Goal: Information Seeking & Learning: Learn about a topic

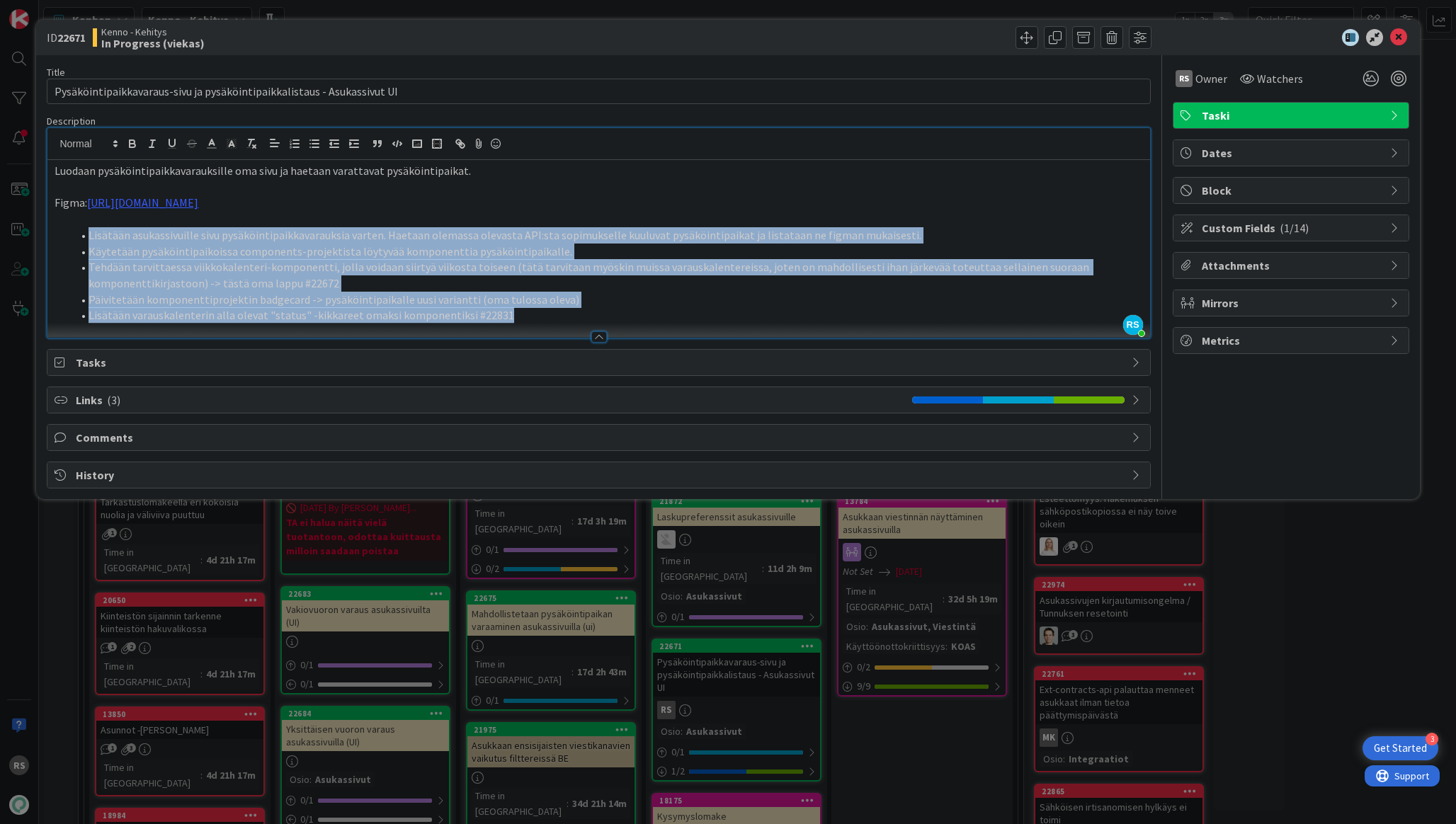
click at [651, 247] on li "Käytetään pysäköintipaikoissa components-projektista löytyvää komponenttia pysä…" at bounding box center [607, 251] width 1071 height 16
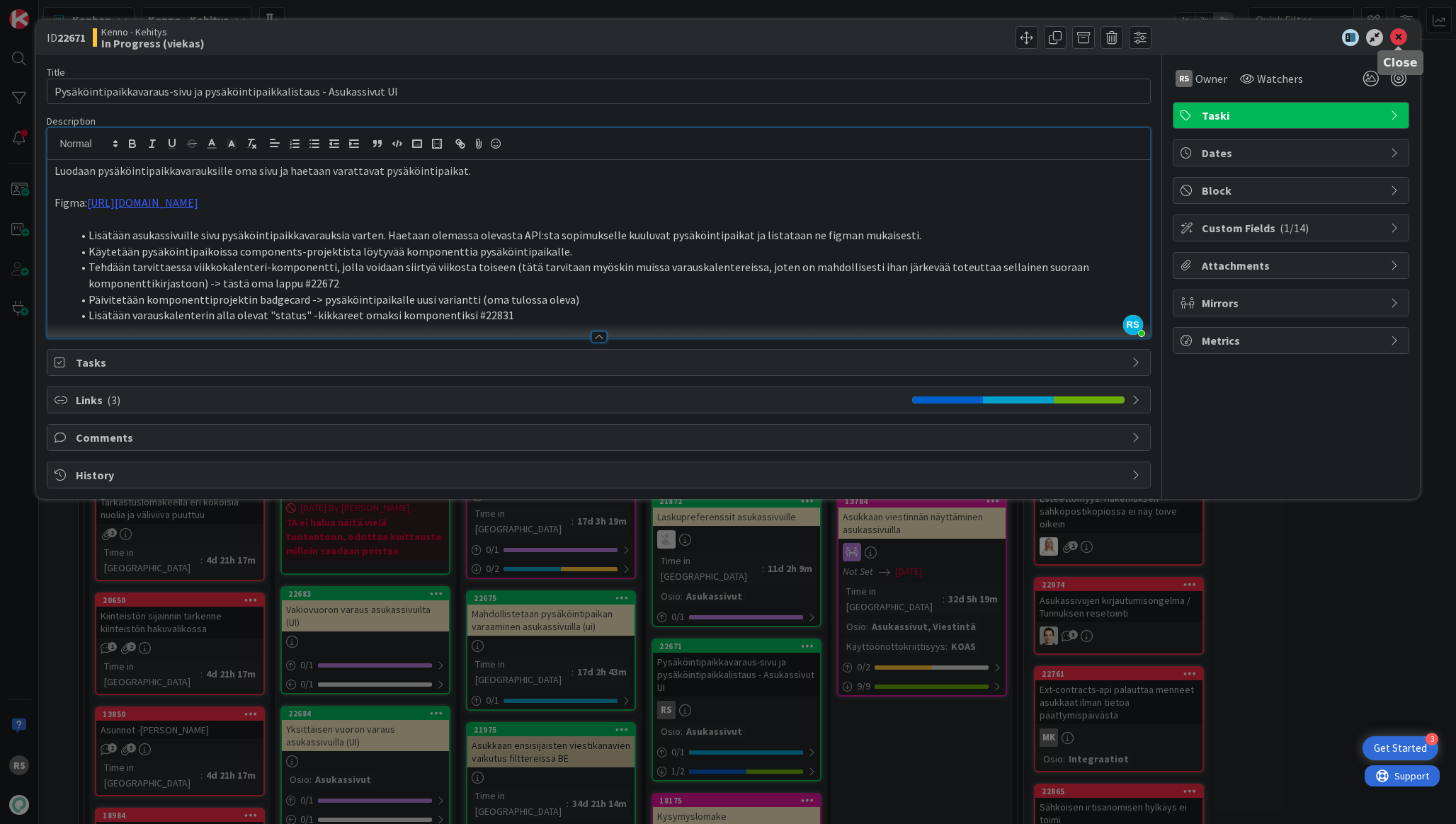
click at [1405, 39] on icon at bounding box center [1399, 38] width 17 height 17
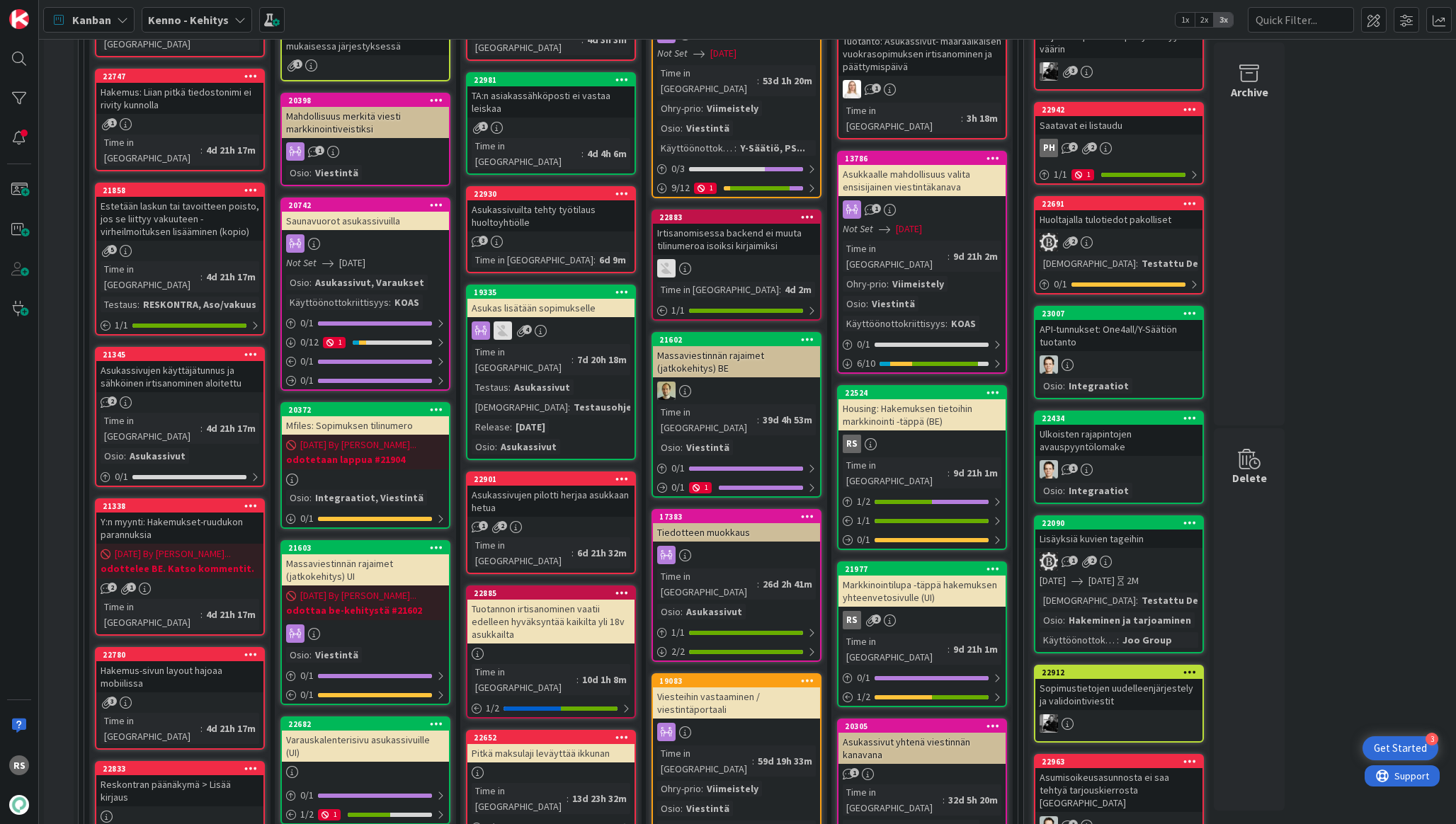
click at [940, 399] on div "Housing: Hakemuksen tietoihin markkinointi -täppä (BE)" at bounding box center [922, 415] width 167 height 31
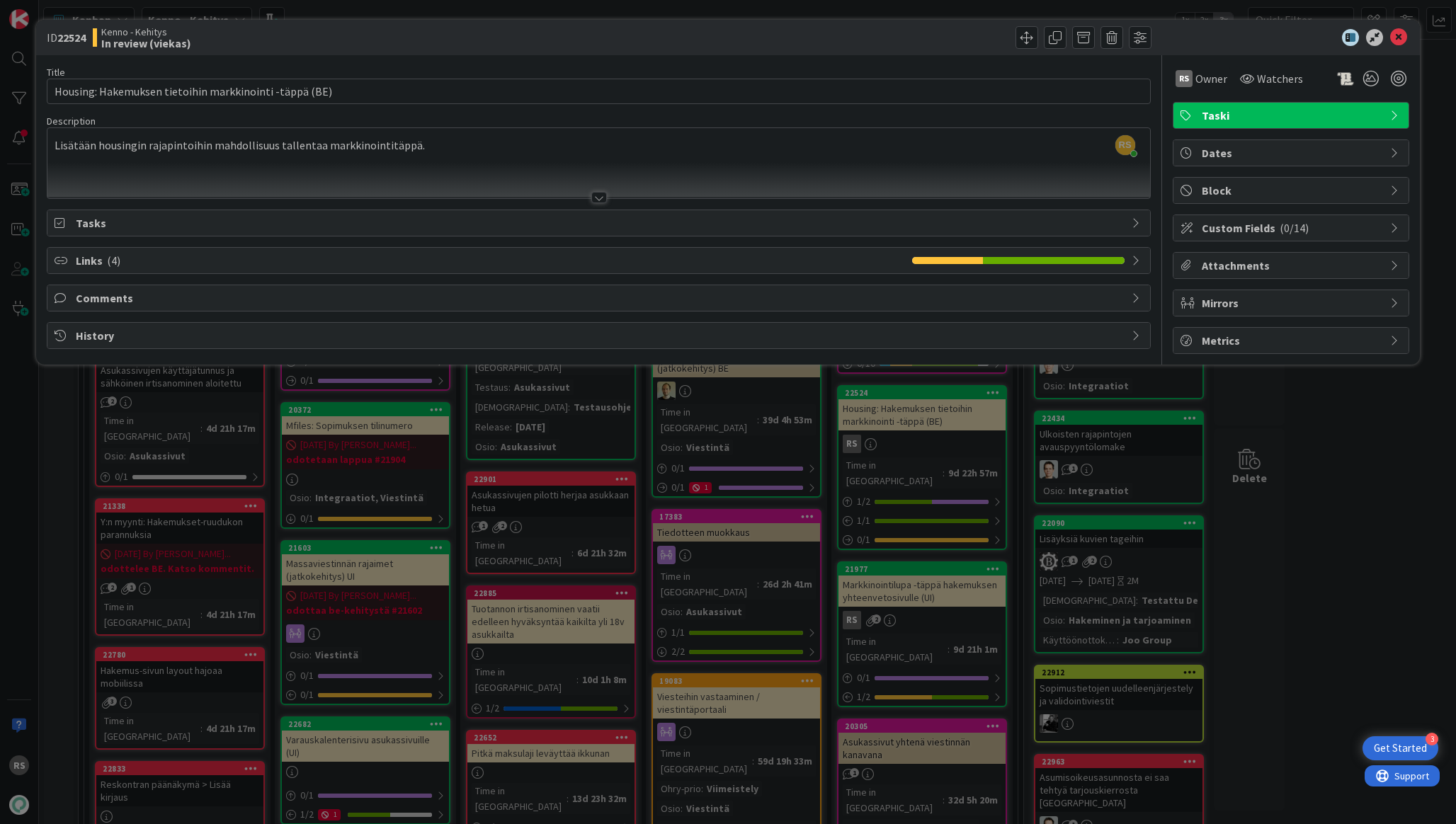
click at [1282, 520] on div "ID 22524 Kenno - Kehitys In review (viekas) Title 54 / 128 Housing: Hakemuksen …" at bounding box center [728, 412] width 1456 height 824
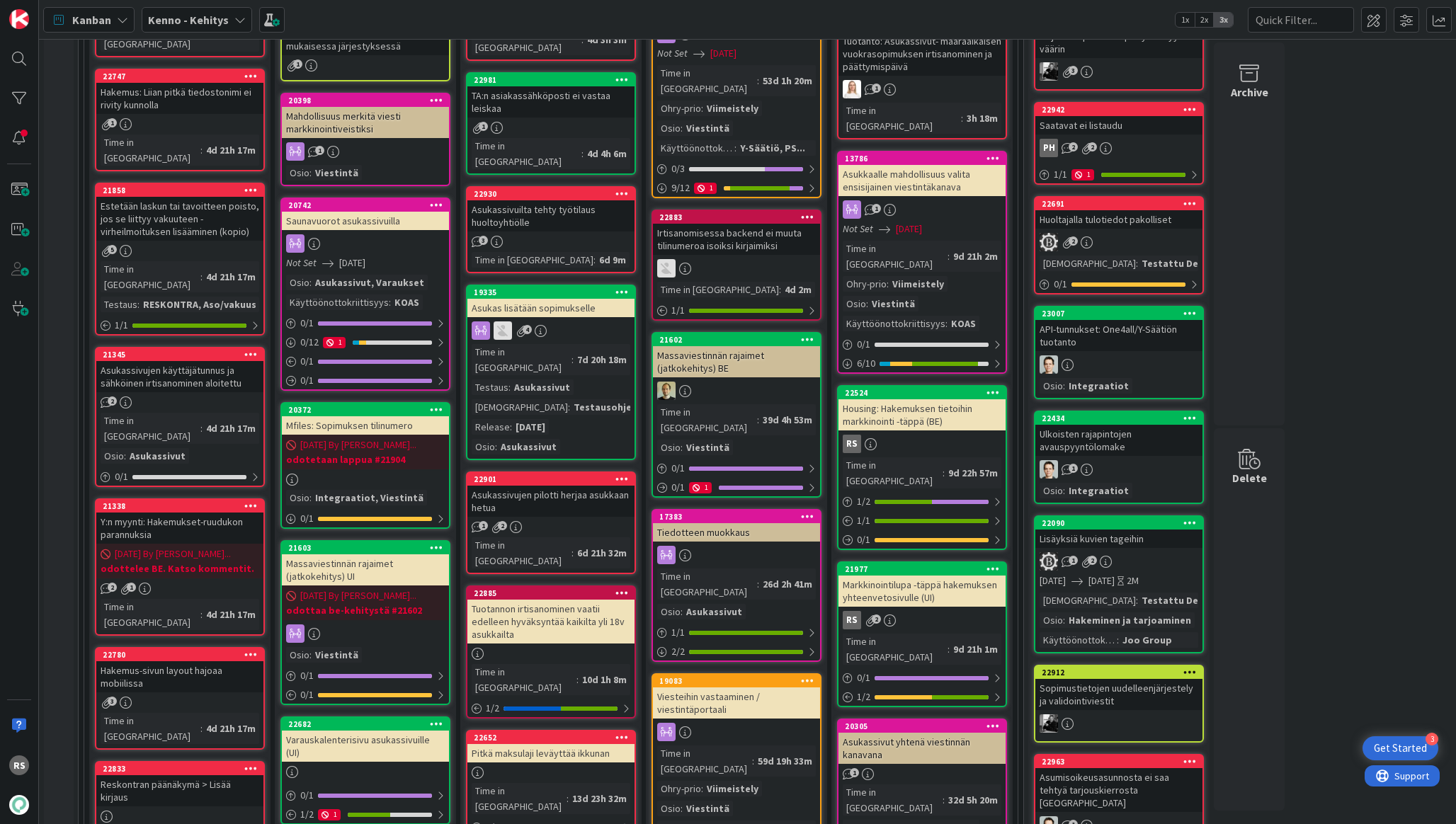
click at [912, 576] on div "Markkinointilupa -täppä hakemuksen yhteenvetosivulle (UI)" at bounding box center [922, 591] width 167 height 31
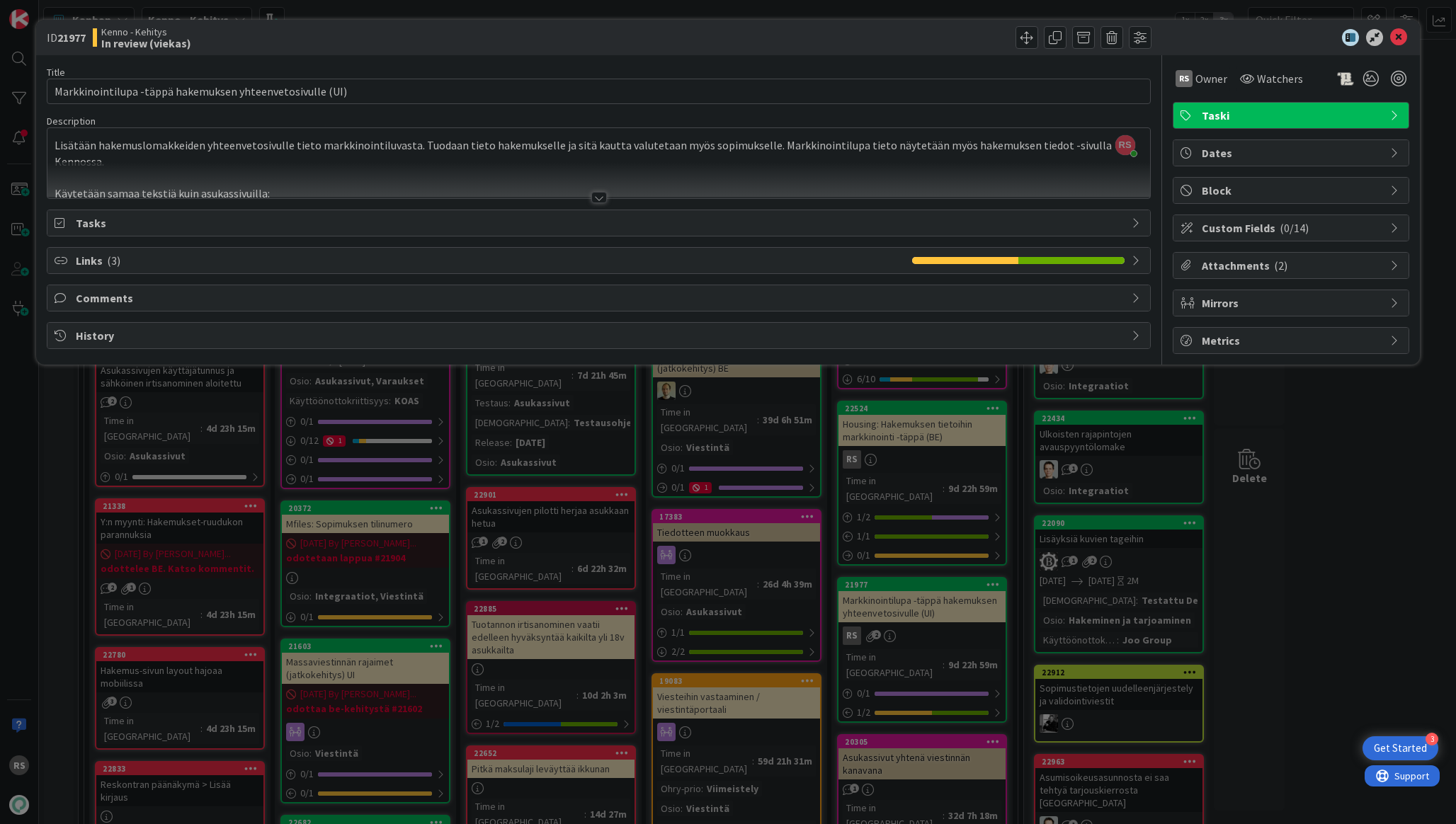
click at [568, 427] on div "ID 21977 Kenno - Kehitys In review (viekas) Title 57 / 128 Markkinointilupa -tä…" at bounding box center [728, 412] width 1456 height 824
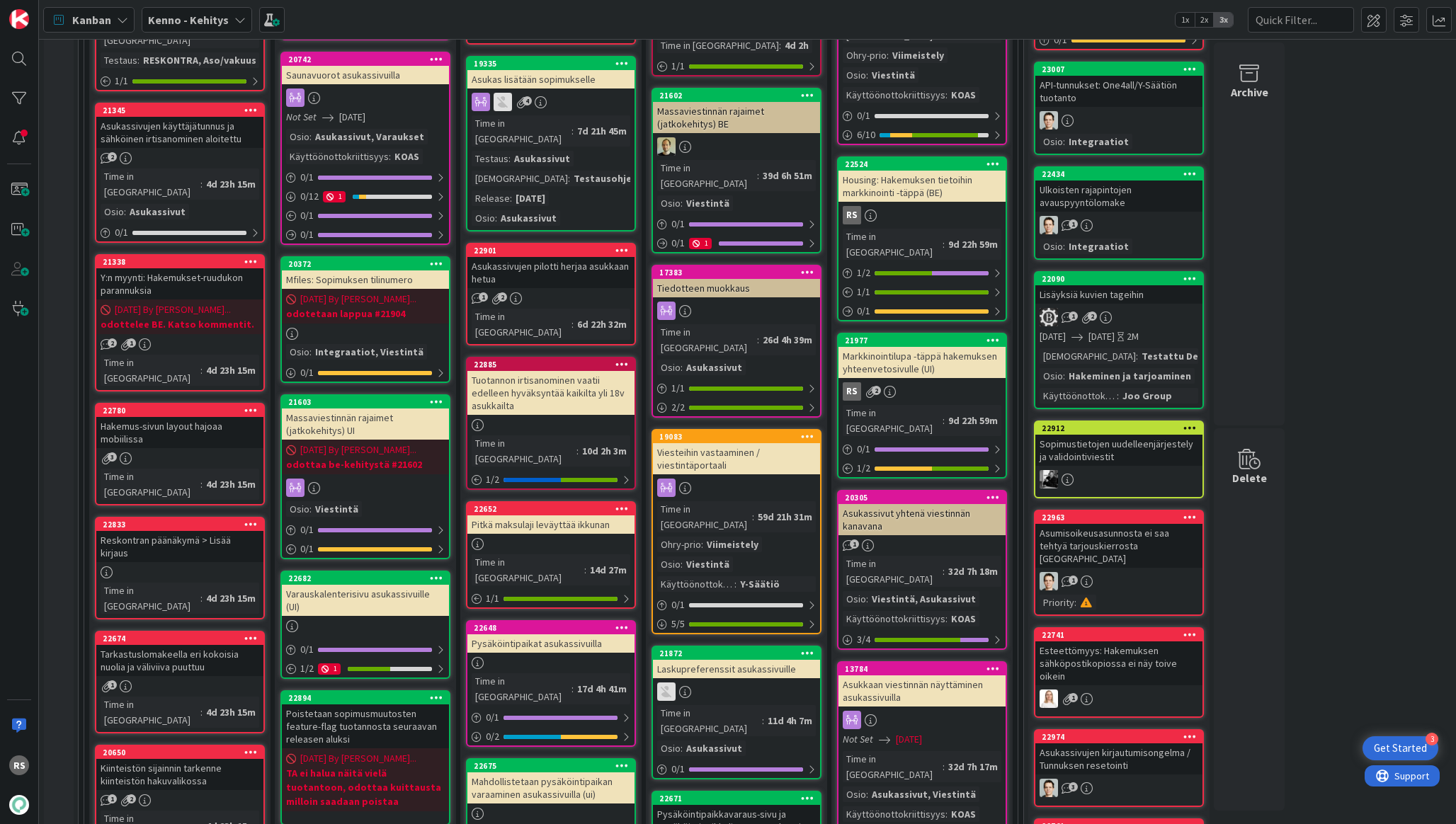
scroll to position [1259, 0]
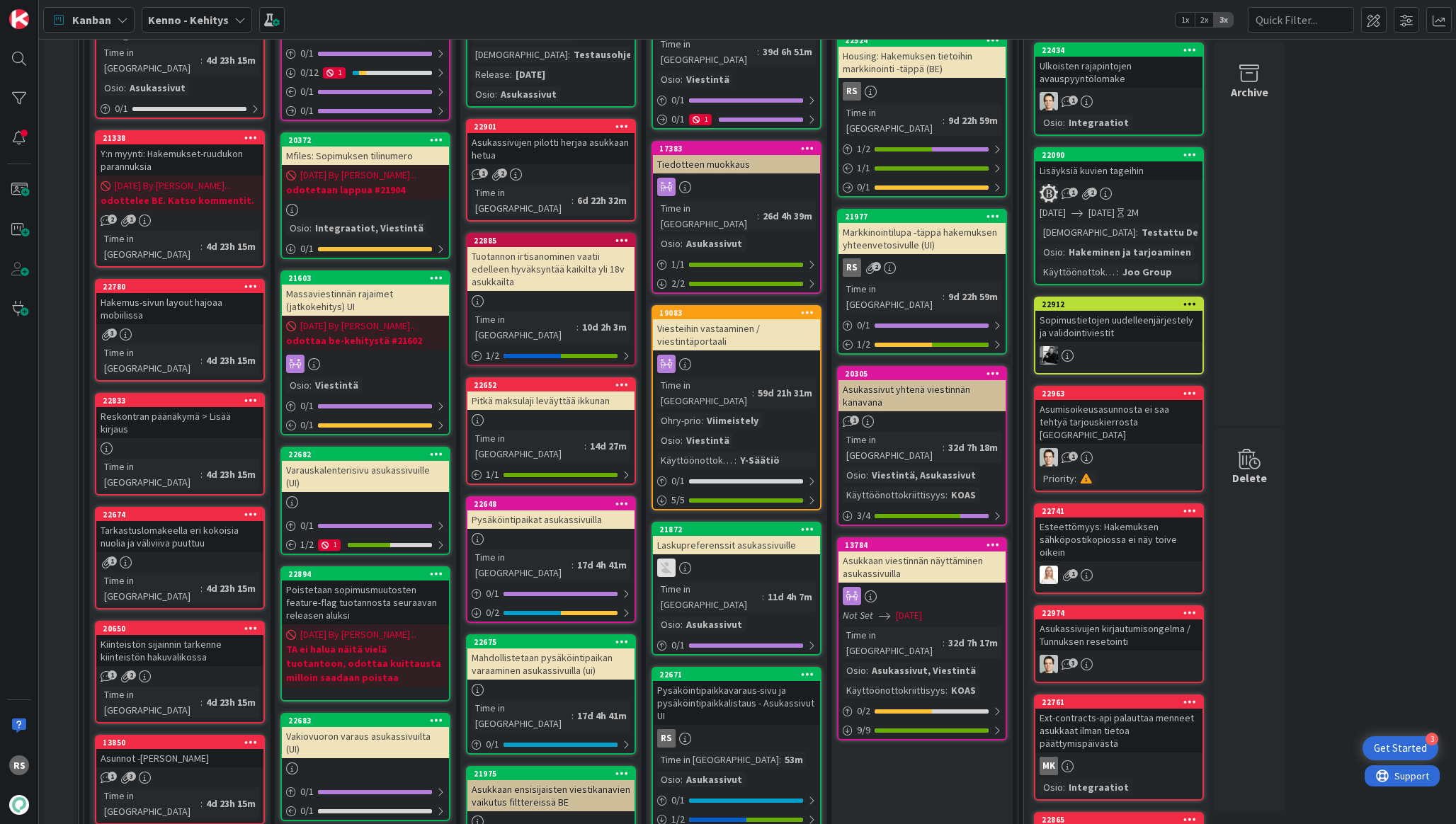
click at [723, 681] on div "Pysäköintipaikkavaraus-sivu ja pysäköintipaikkalistaus - Asukassivut UI" at bounding box center [736, 703] width 167 height 44
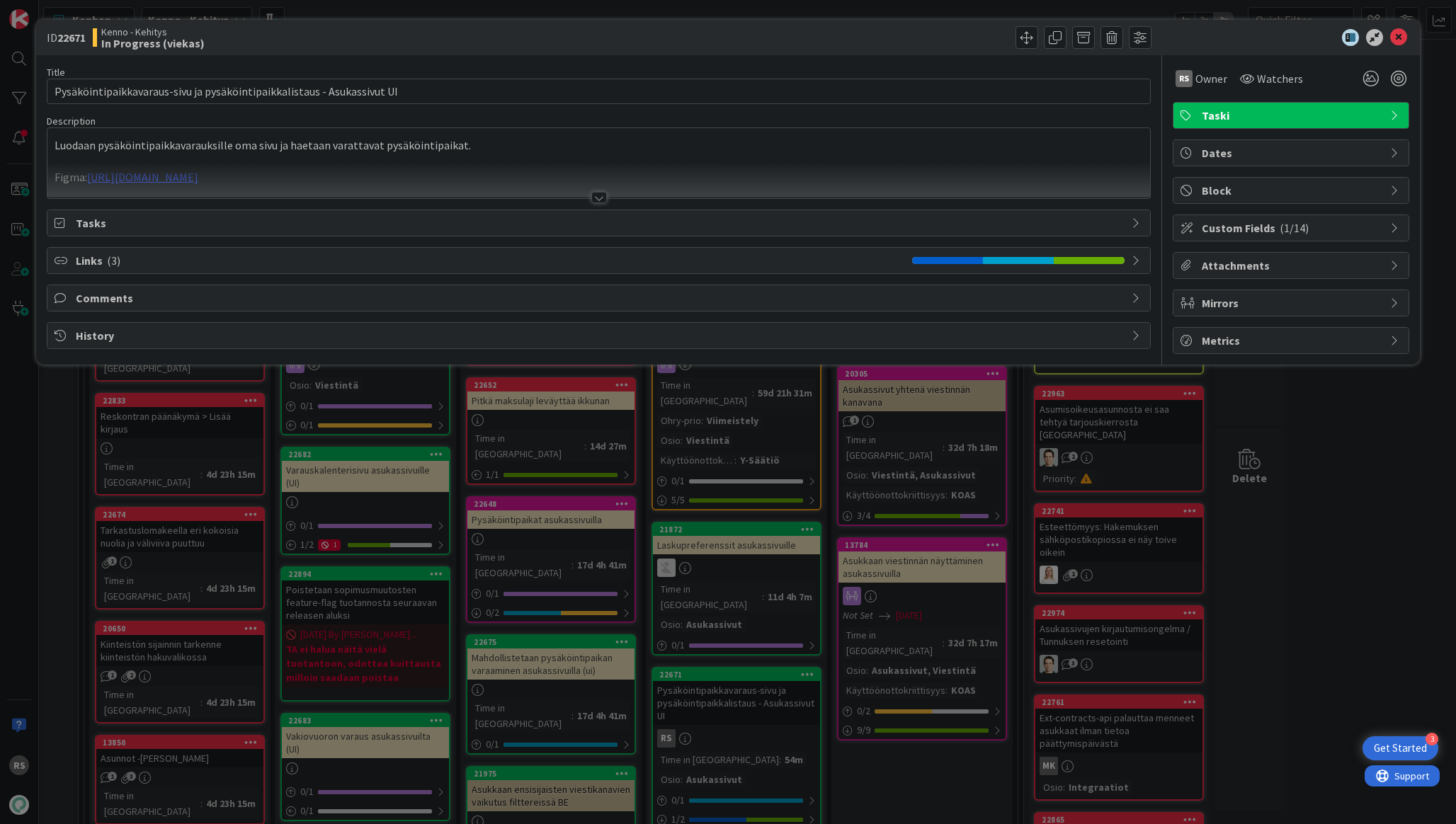
click at [594, 193] on div at bounding box center [599, 197] width 16 height 11
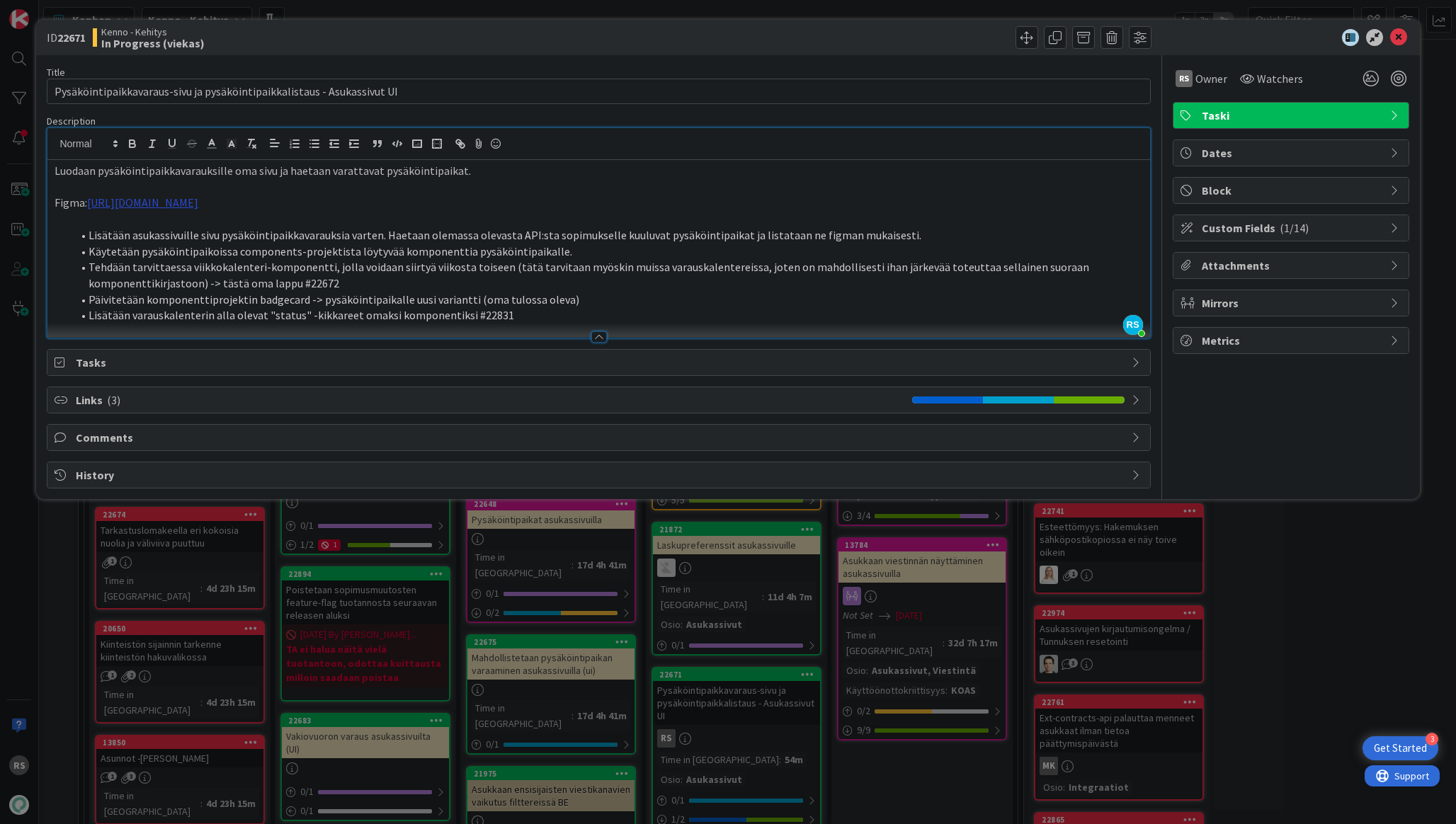
click at [198, 204] on link "https://www.figma.com/design/8nkeArknswRheh0fKWhyRc/Asukassivut?node-id=10392-1…" at bounding box center [143, 203] width 111 height 14
click at [387, 229] on link "https://www.figma.com/design/8nkeArknswRheh0fKWhyRc/Asukassivut?node-id=10392-1…" at bounding box center [338, 229] width 97 height 18
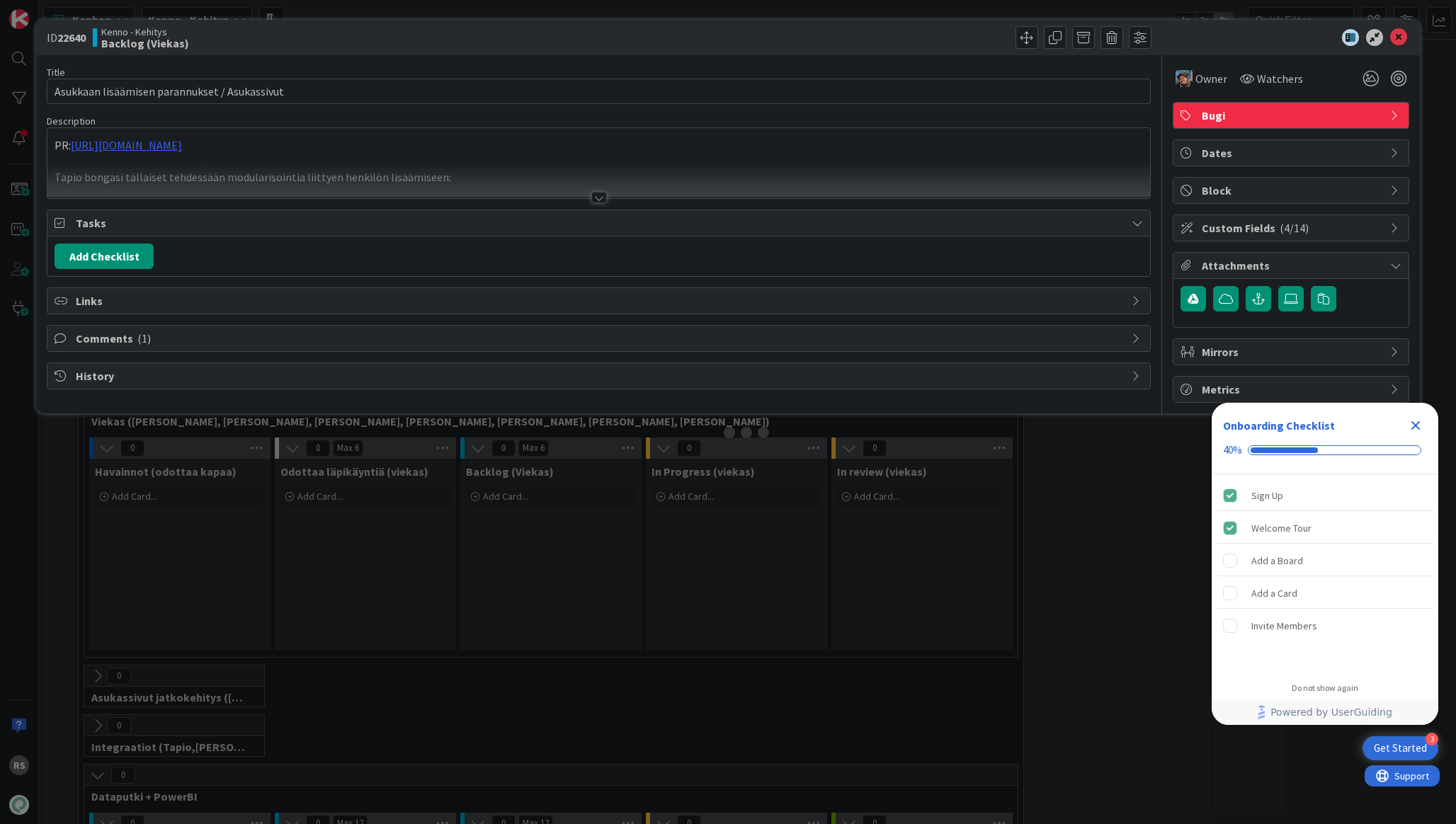
click at [600, 195] on div at bounding box center [599, 197] width 16 height 11
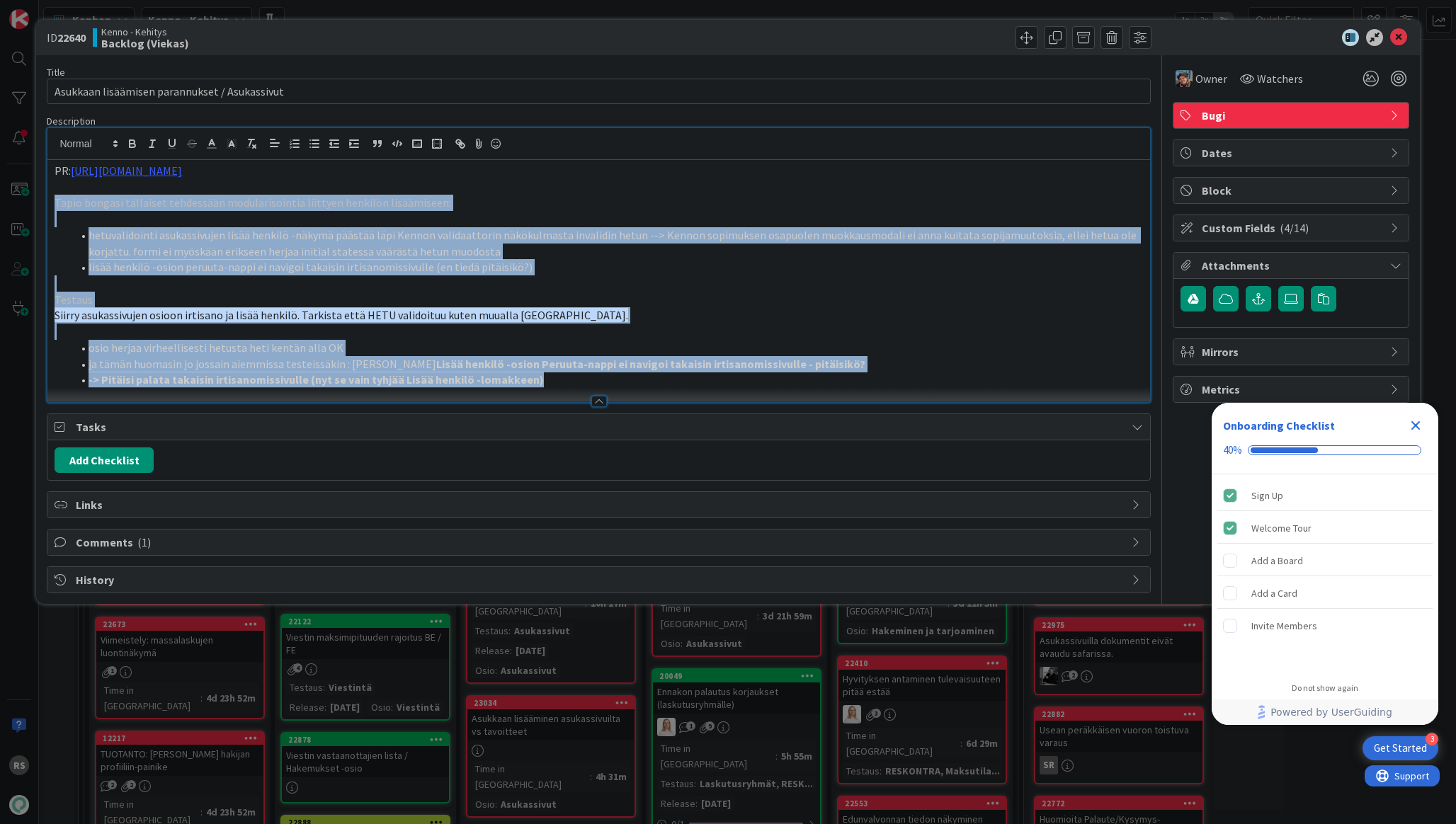
drag, startPoint x: 546, startPoint y: 384, endPoint x: 48, endPoint y: 205, distance: 529.2
click at [48, 205] on div "PR: https://github.com/pandiafi/kenno/pull/8206 Tapio bongasi tällaiset tehdess…" at bounding box center [598, 281] width 1102 height 242
copy div "Tapio bongasi tällaiset tehdessään modularisointia liittyen henkilön lisäämisee…"
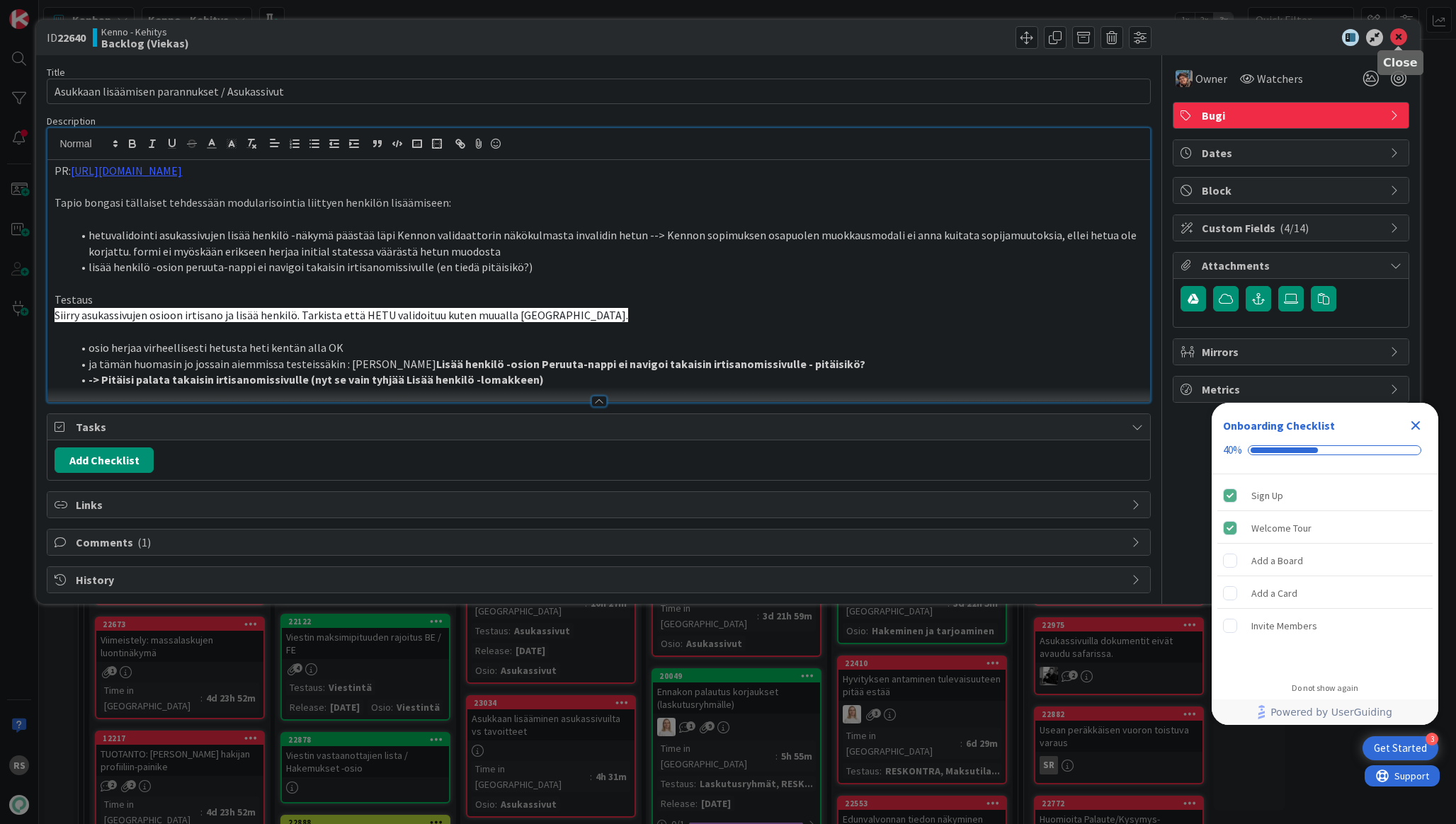
click at [1395, 39] on icon at bounding box center [1399, 38] width 17 height 17
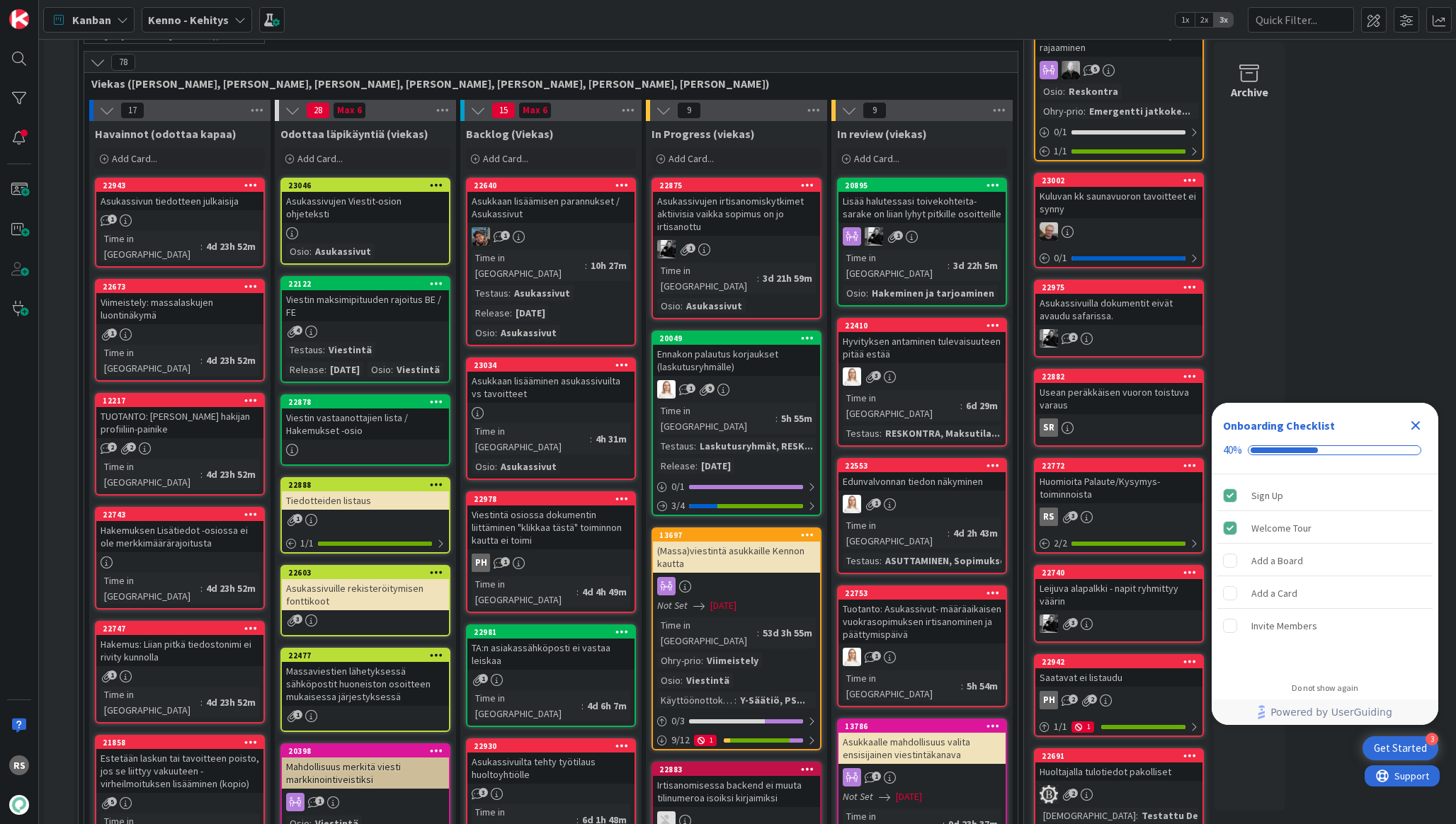
click at [558, 207] on div "Asukkaan lisäämisen parannukset / Asukassivut" at bounding box center [551, 208] width 167 height 31
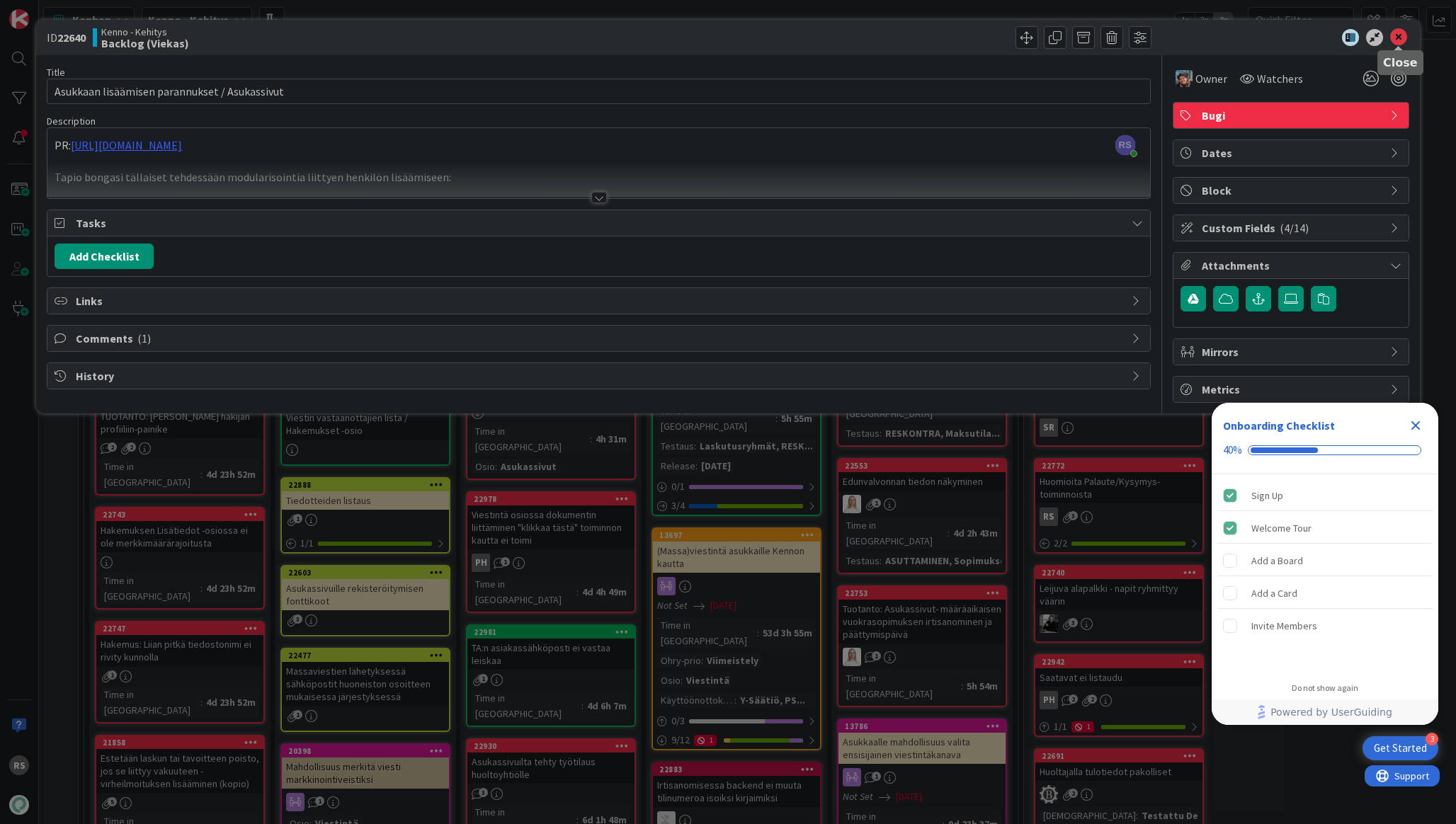
click at [1394, 36] on icon at bounding box center [1399, 38] width 17 height 17
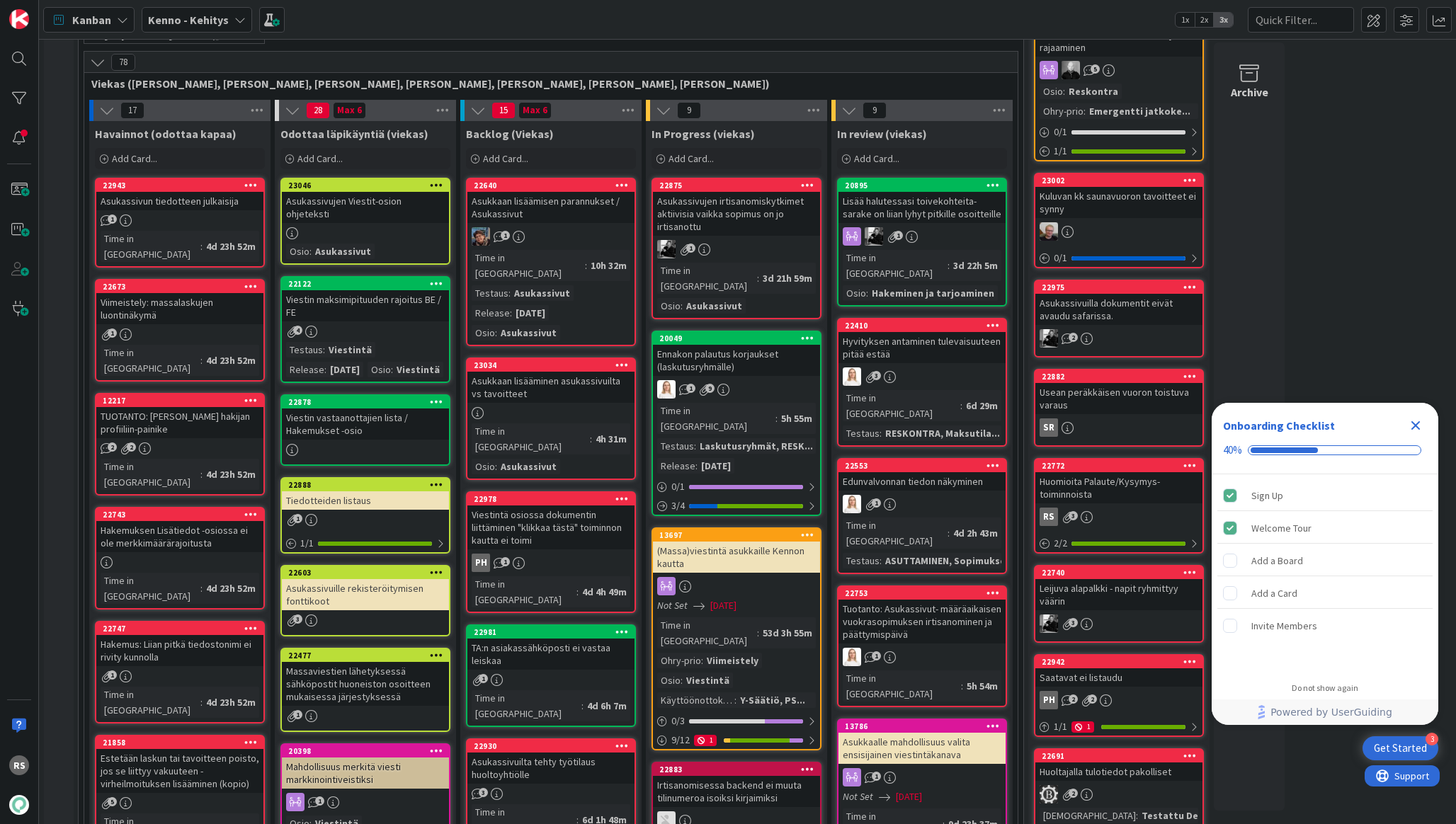
click at [580, 371] on div "Asukkaan lisääminen asukassivuilta vs tavoitteet" at bounding box center [551, 387] width 167 height 31
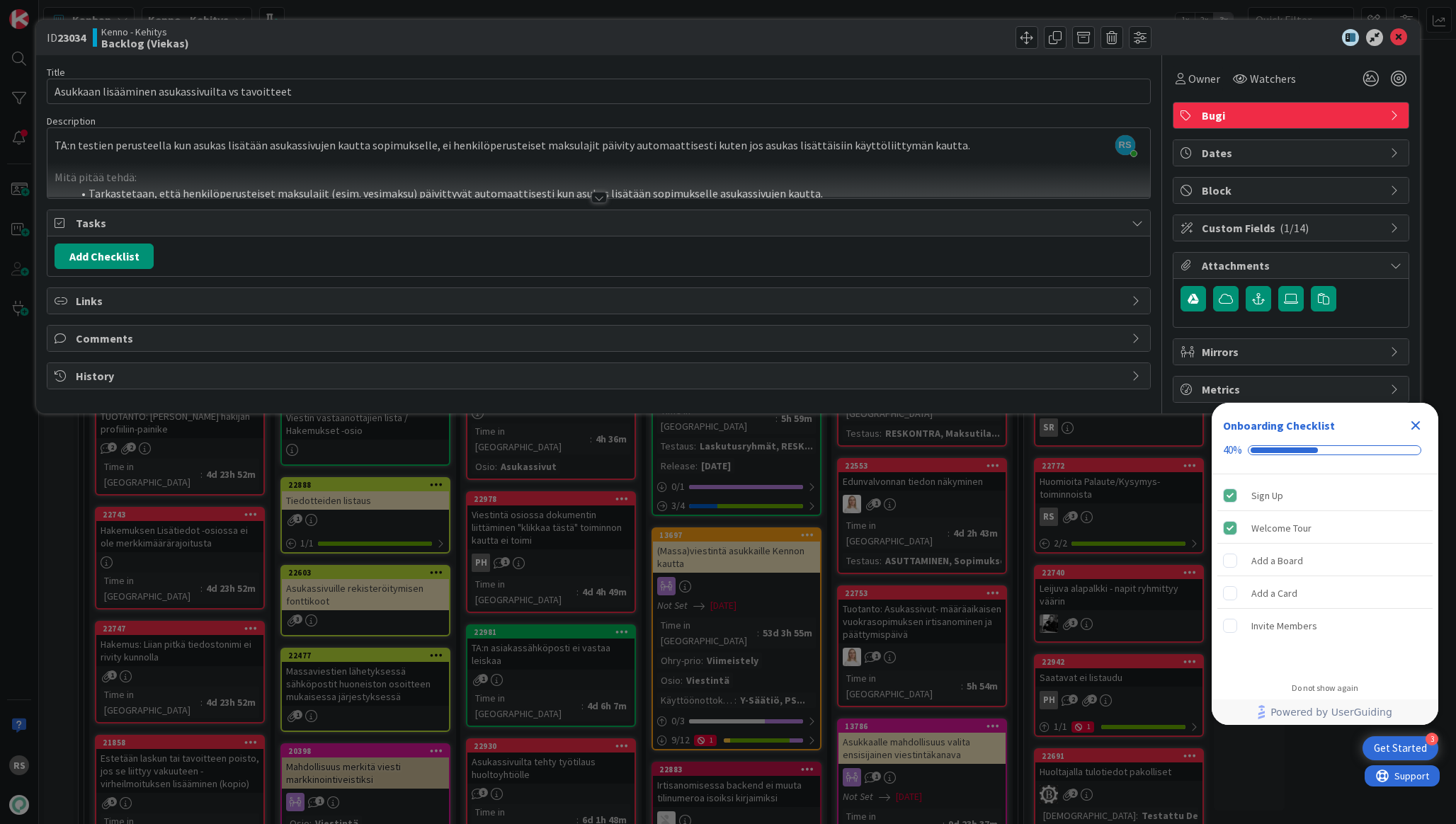
click at [604, 197] on div at bounding box center [599, 197] width 16 height 11
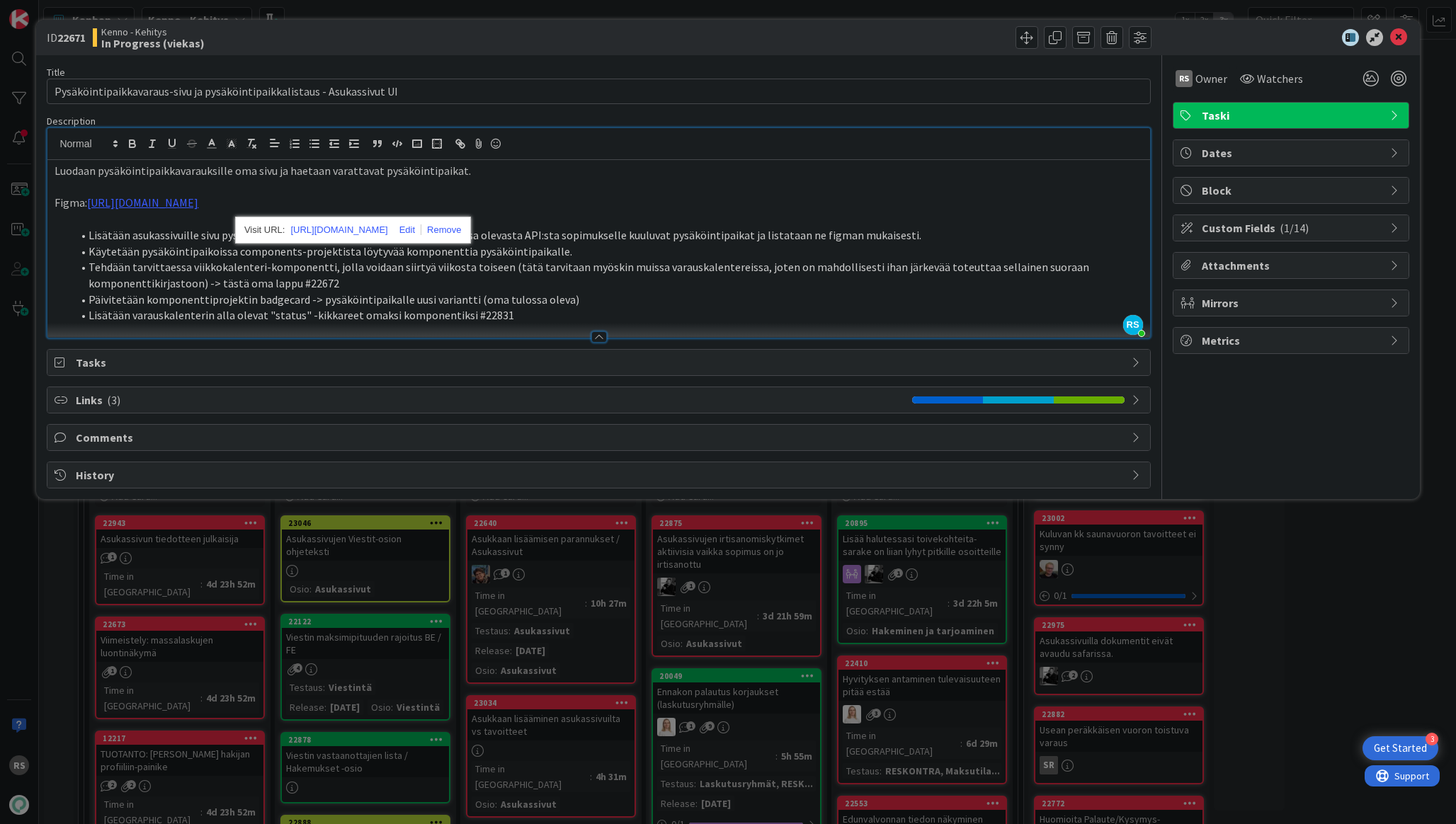
scroll to position [1259, 0]
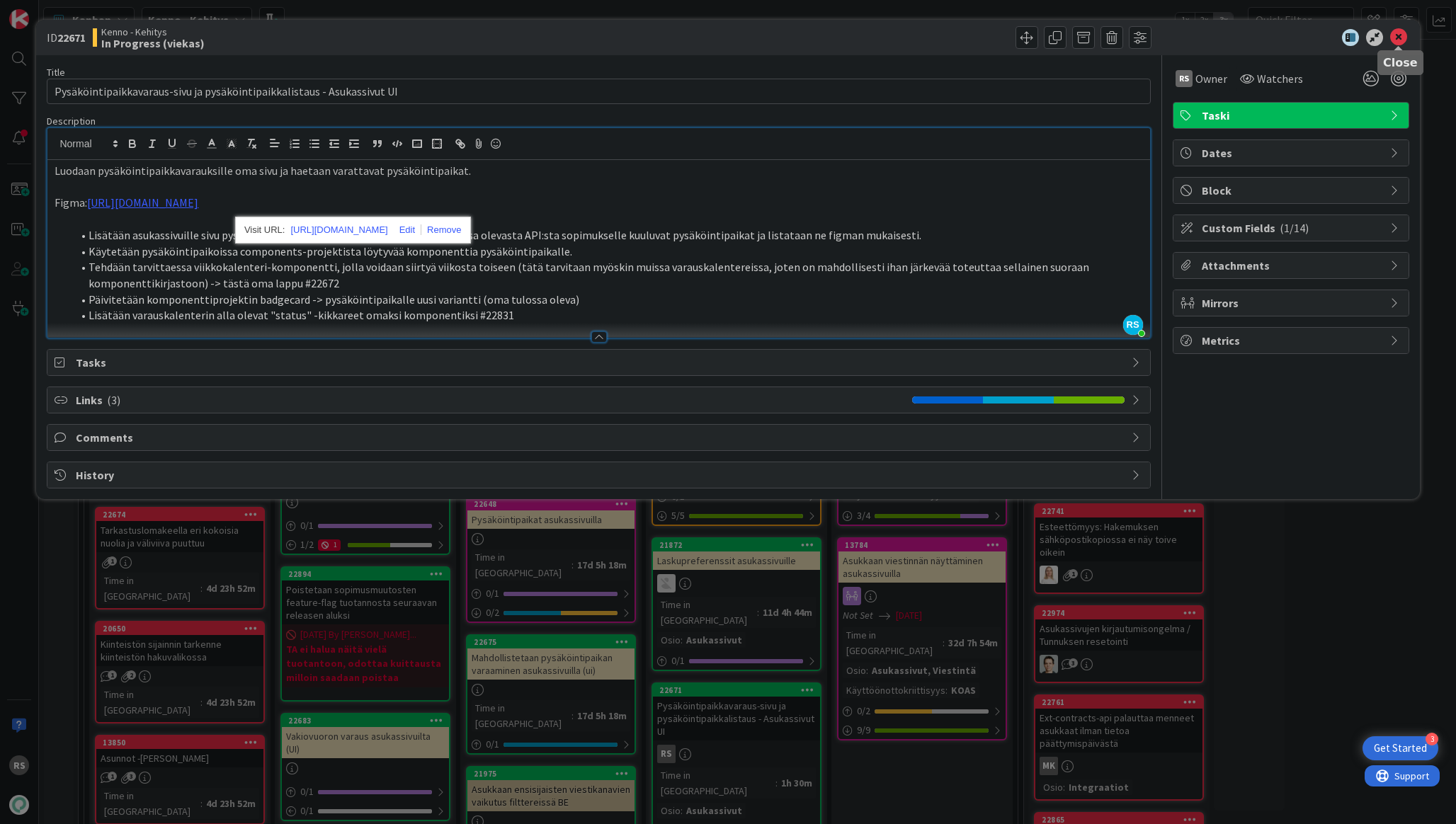
click at [1401, 37] on icon at bounding box center [1399, 38] width 17 height 17
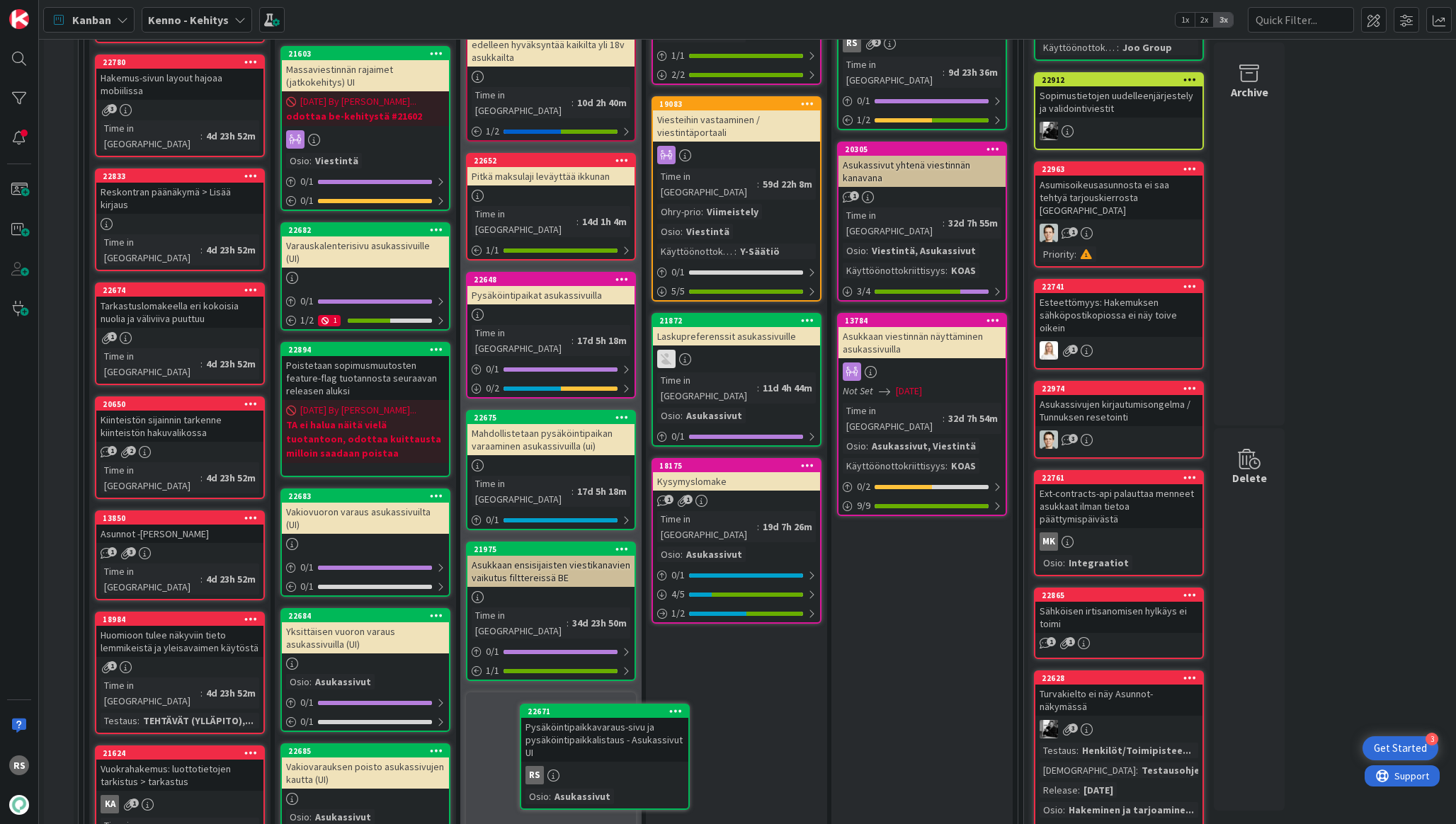
scroll to position [1525, 0]
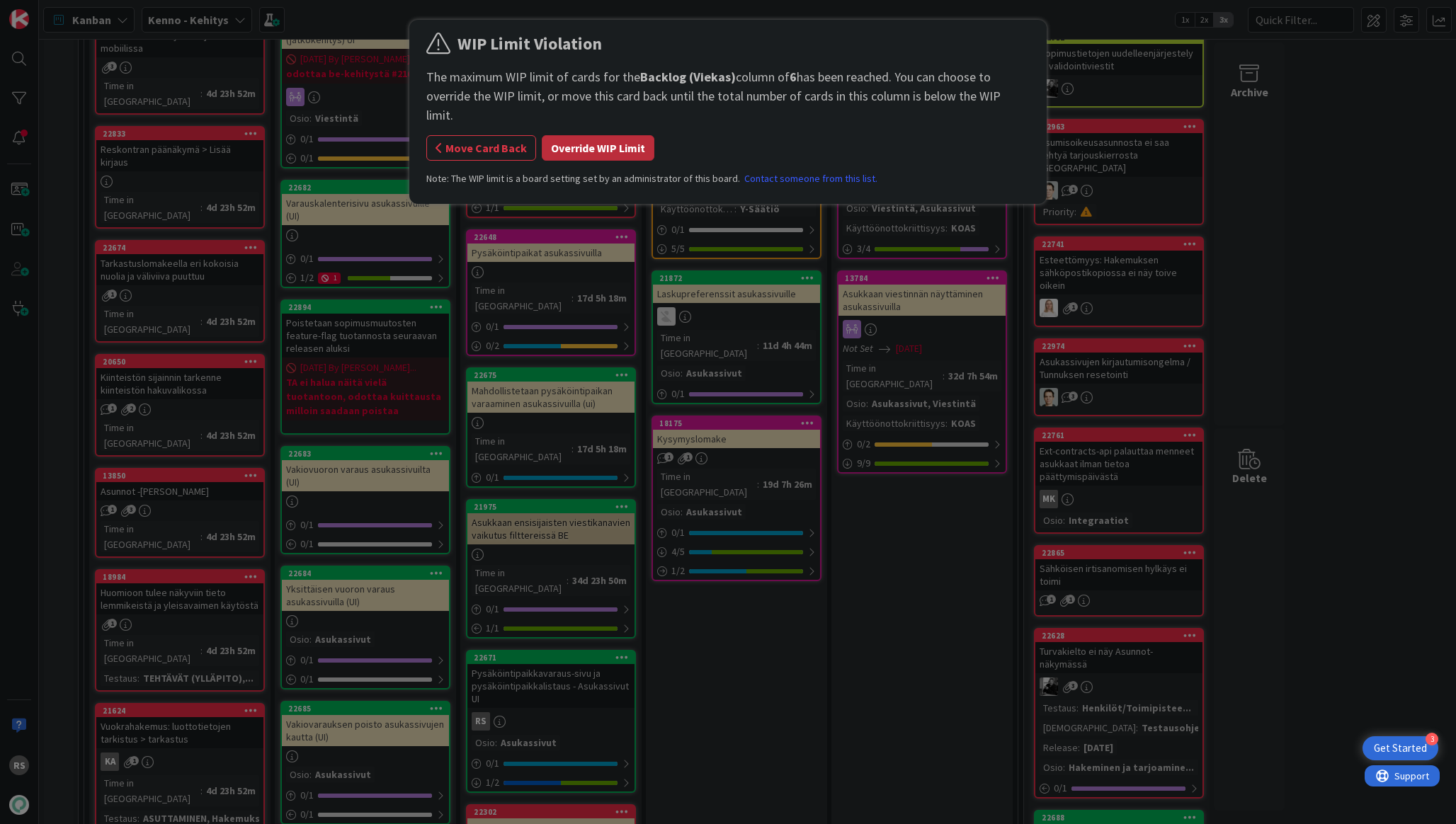
click at [627, 135] on button "Override WIP Limit" at bounding box center [598, 147] width 113 height 25
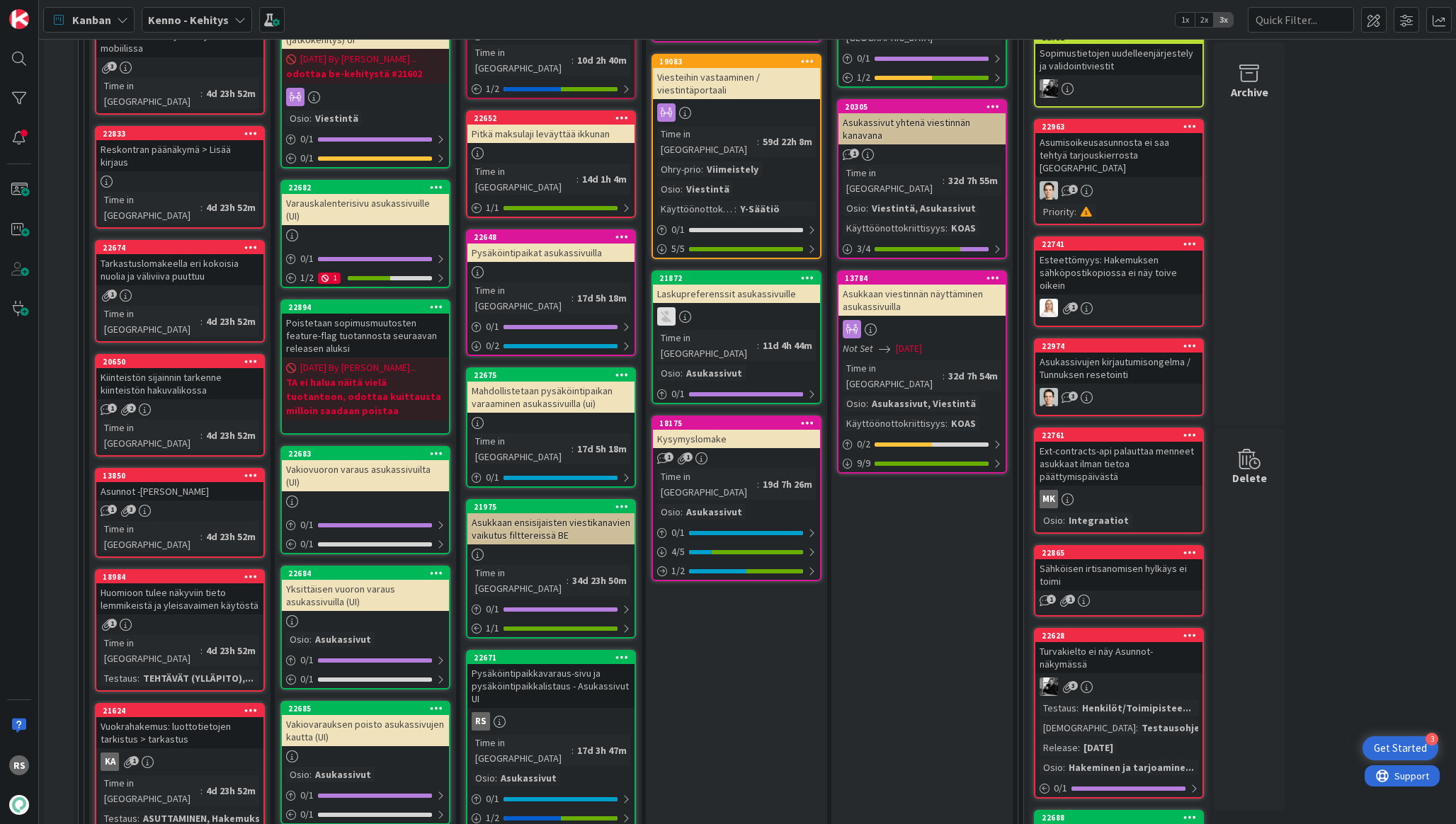
click at [556, 664] on div "Pysäköintipaikkavaraus-sivu ja pysäköintipaikkalistaus - Asukassivut UI" at bounding box center [551, 686] width 167 height 44
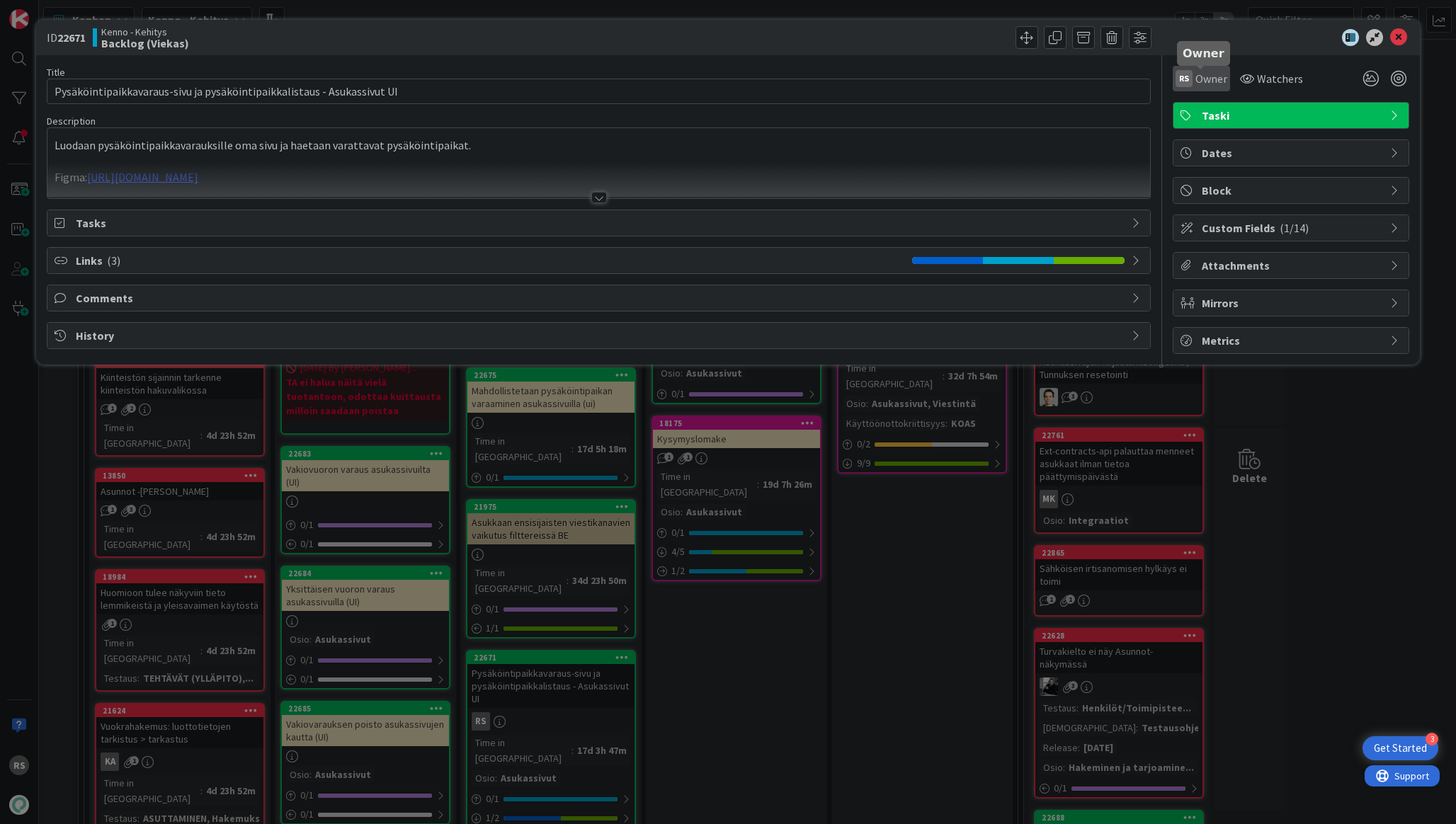
click at [1207, 71] on span "Owner" at bounding box center [1211, 79] width 32 height 17
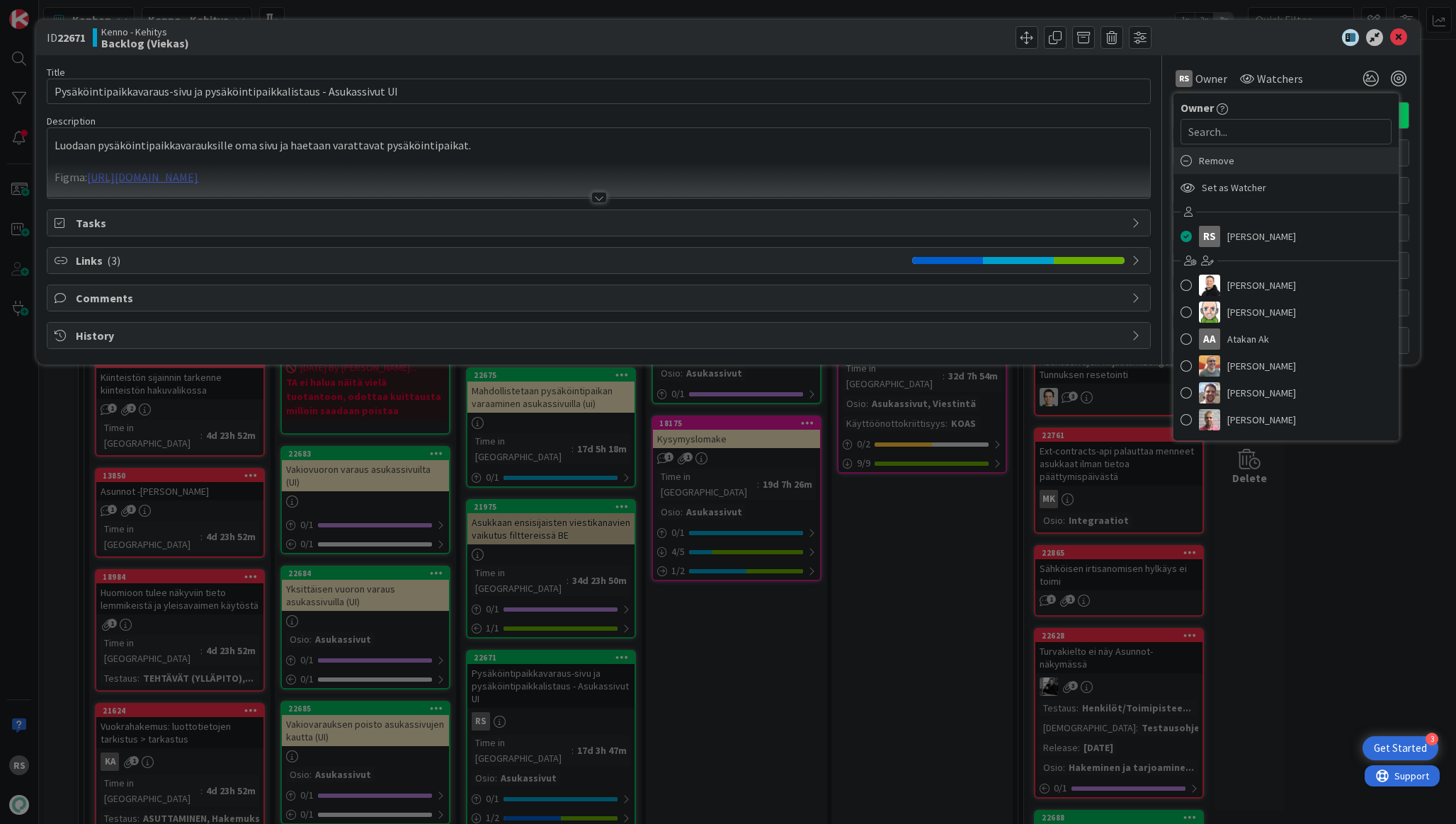
click at [1186, 166] on icon at bounding box center [1186, 160] width 11 height 22
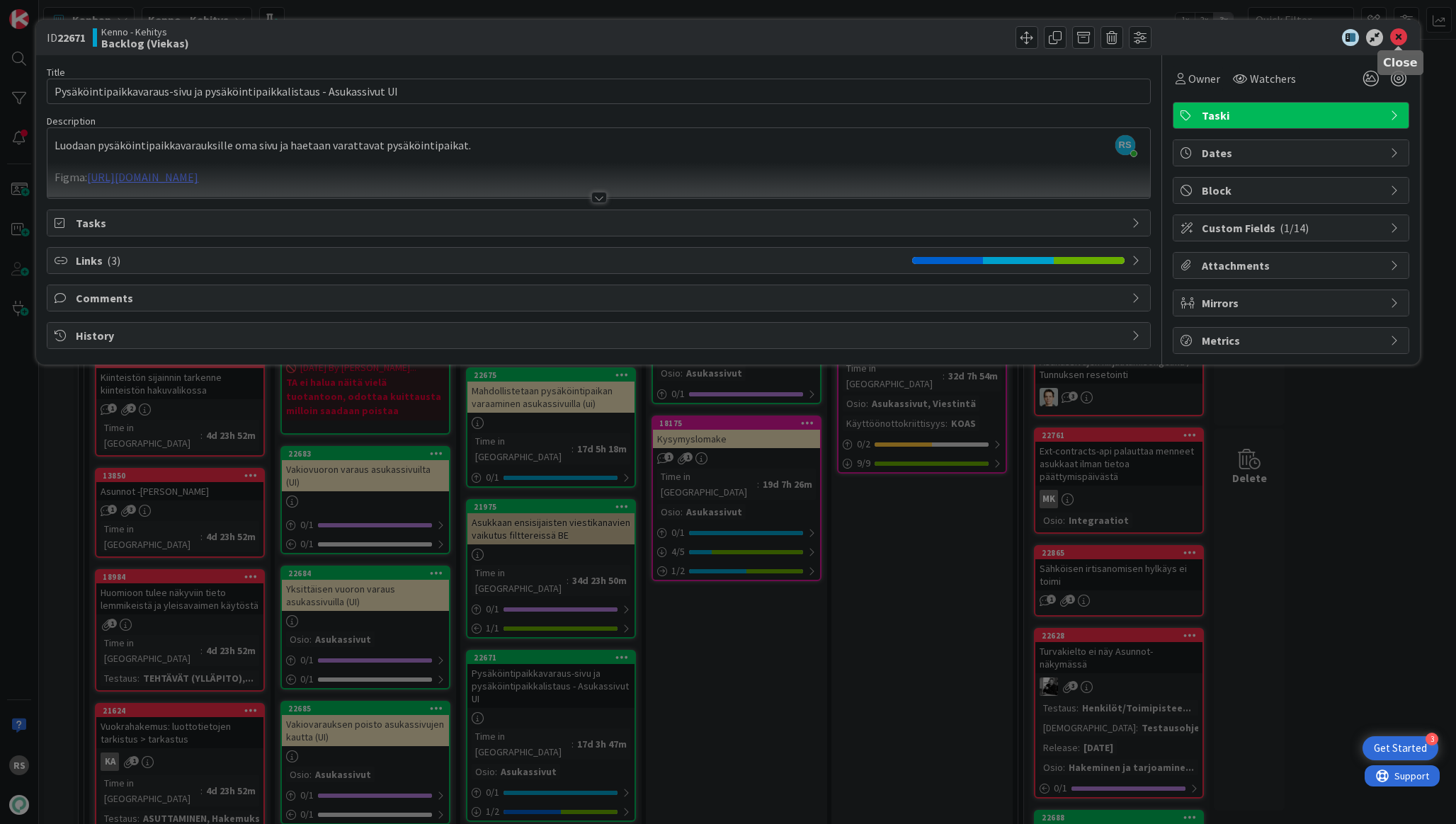
click at [1398, 34] on icon at bounding box center [1399, 38] width 17 height 17
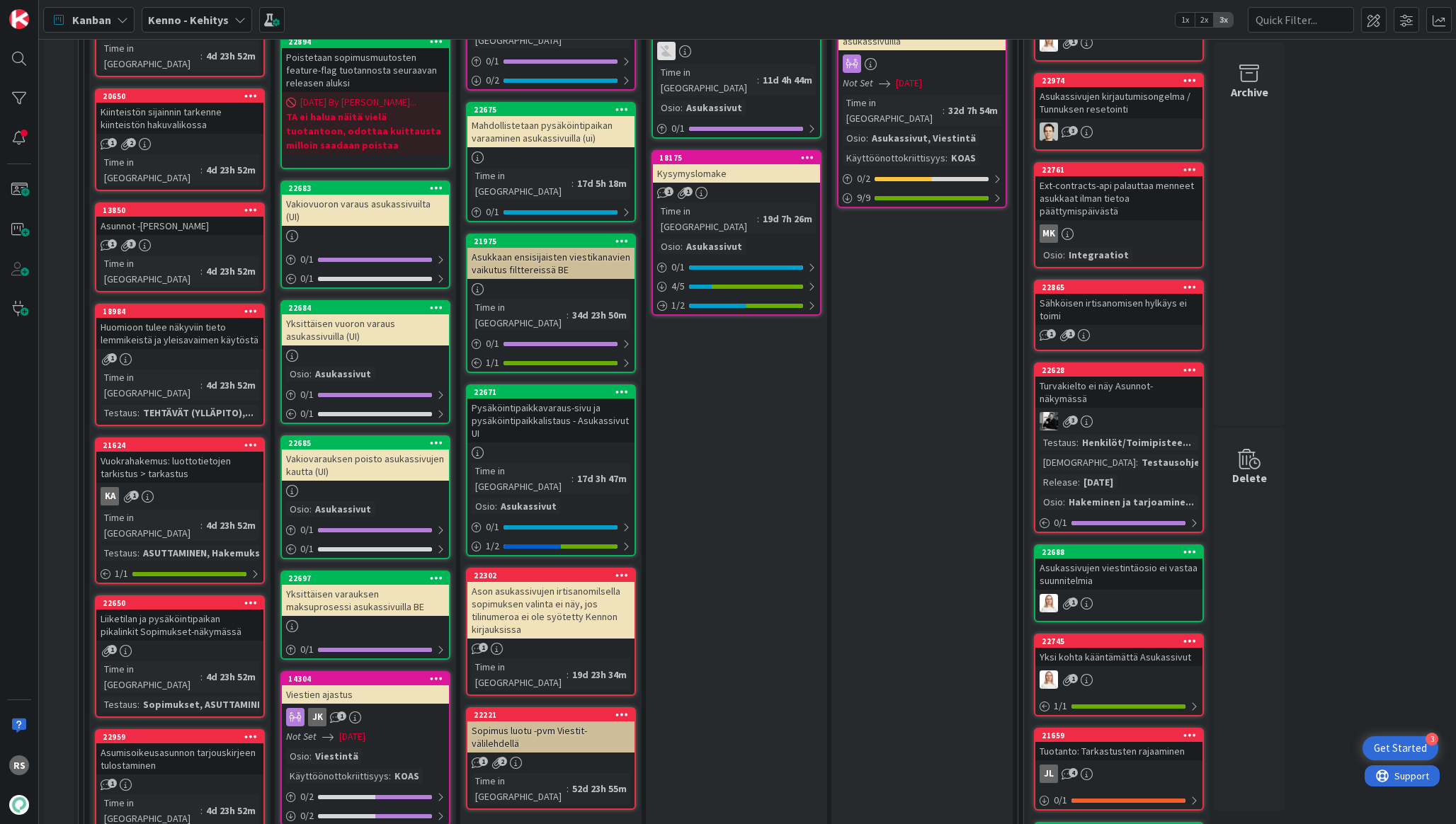
scroll to position [1886, 0]
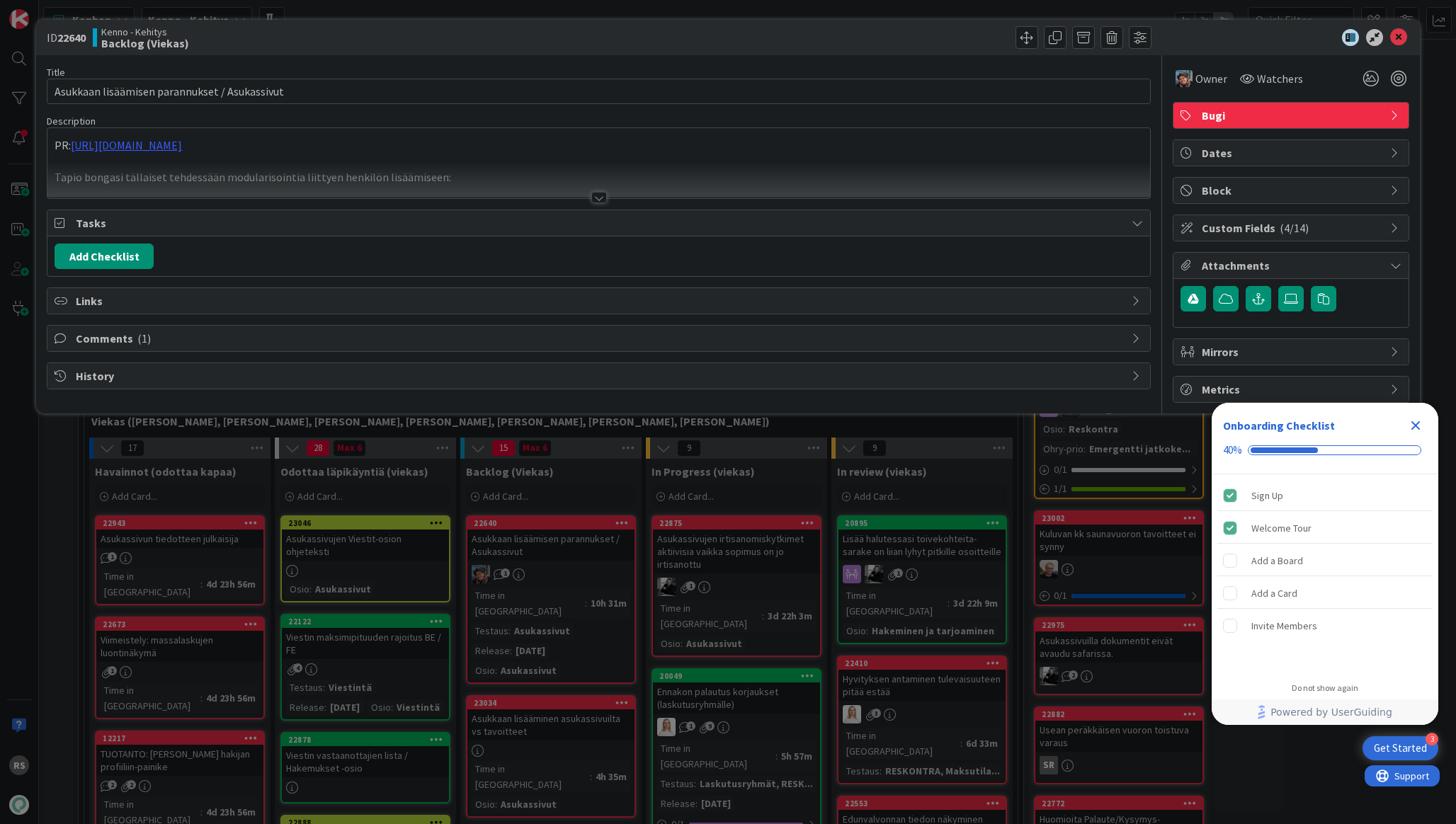
click at [596, 195] on div at bounding box center [599, 197] width 16 height 11
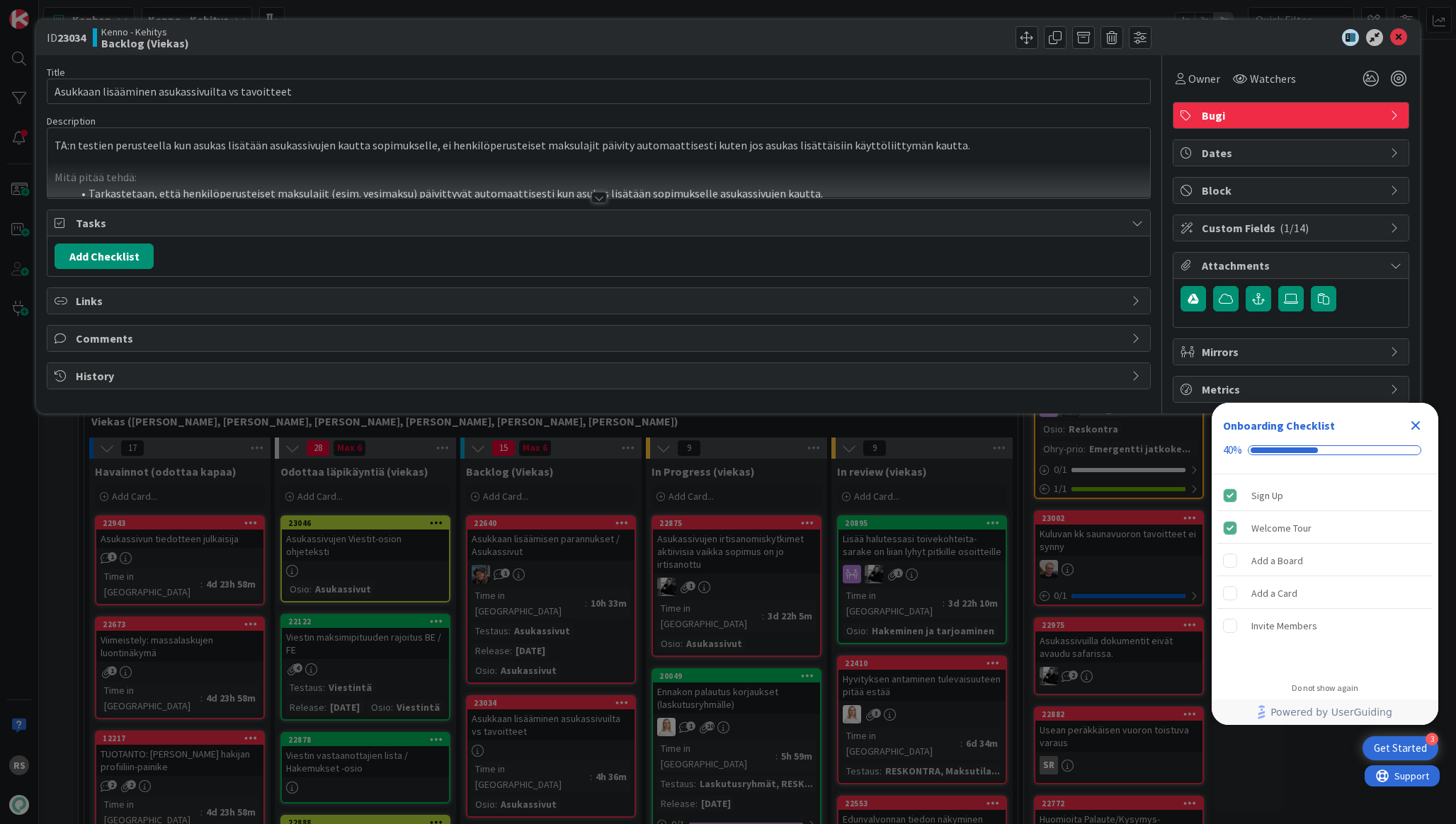
click at [599, 202] on div at bounding box center [599, 197] width 16 height 11
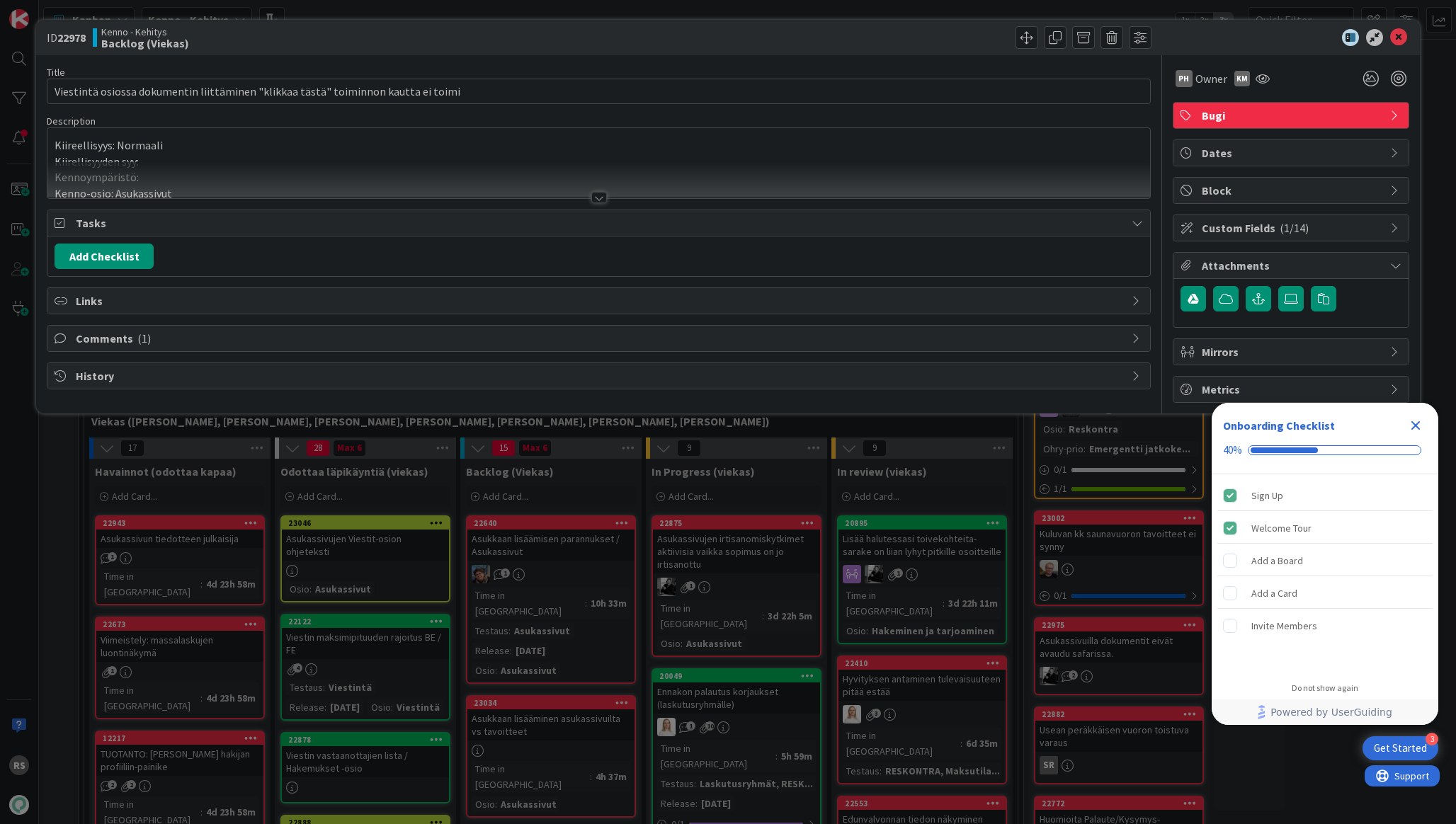
click at [589, 193] on div at bounding box center [598, 180] width 1102 height 36
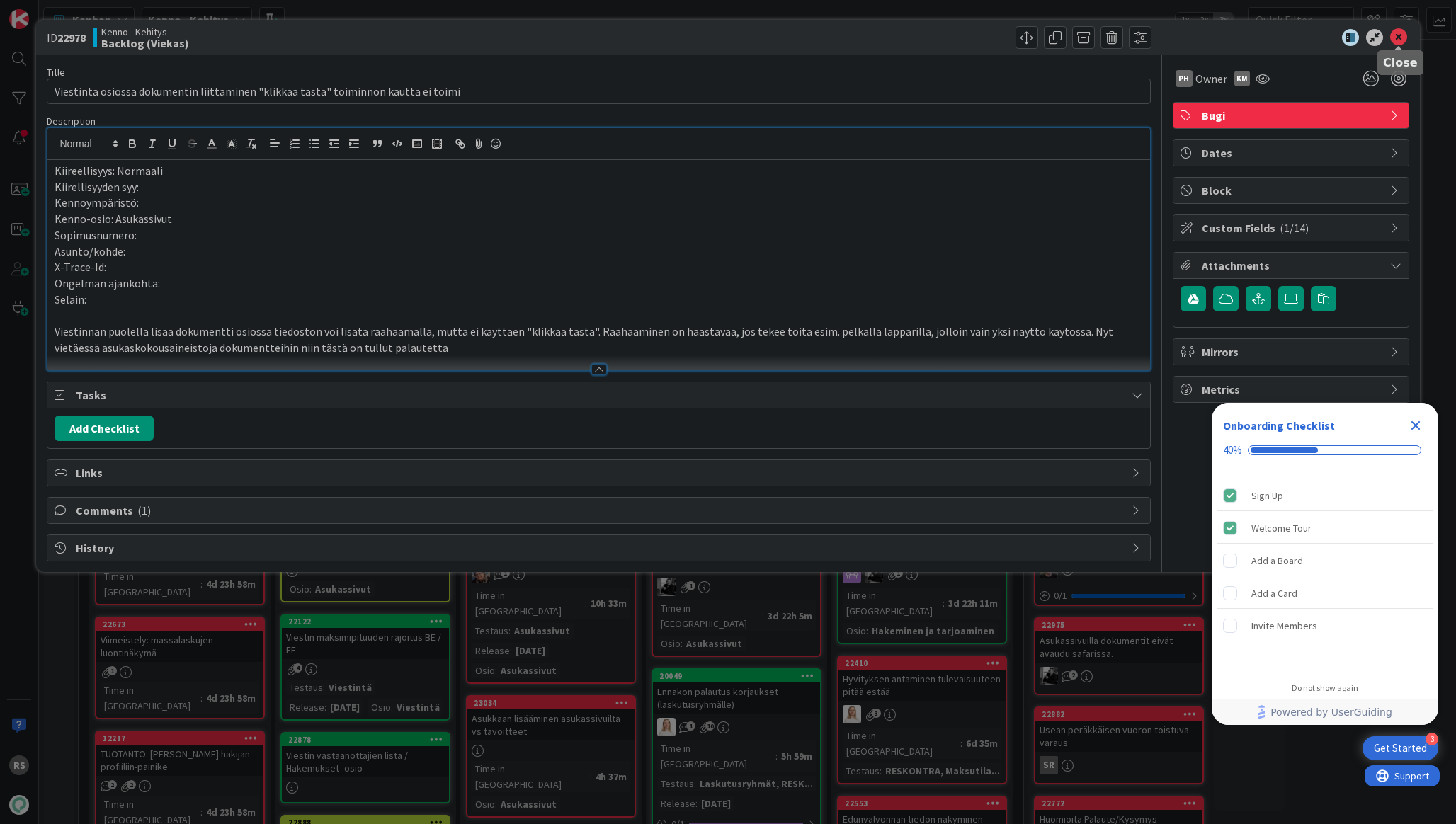
click at [1402, 34] on icon at bounding box center [1399, 38] width 17 height 17
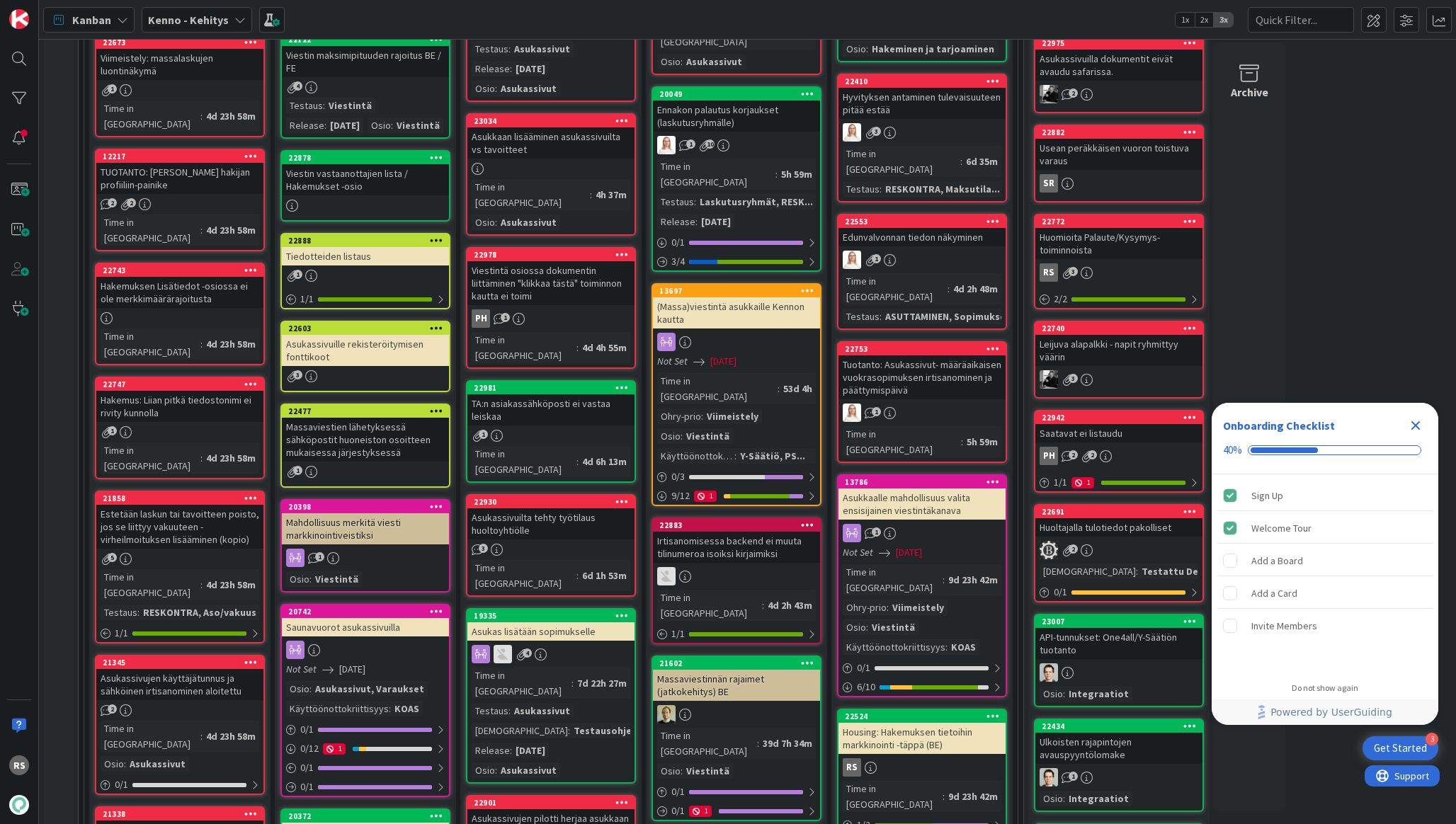
scroll to position [589, 0]
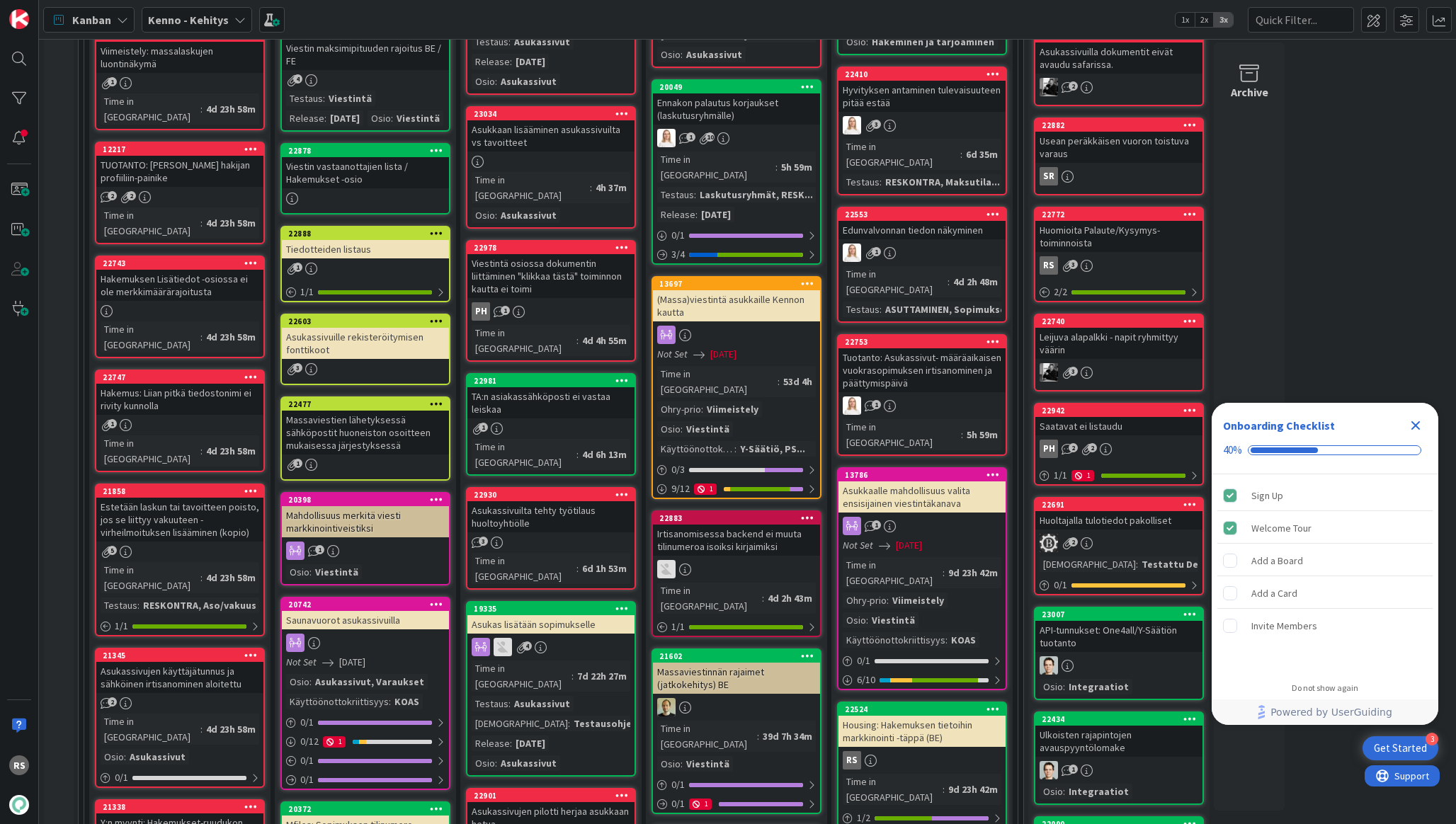
click at [550, 501] on div "Asukassivuilta tehty työtilaus huoltoyhtiölle" at bounding box center [551, 517] width 167 height 31
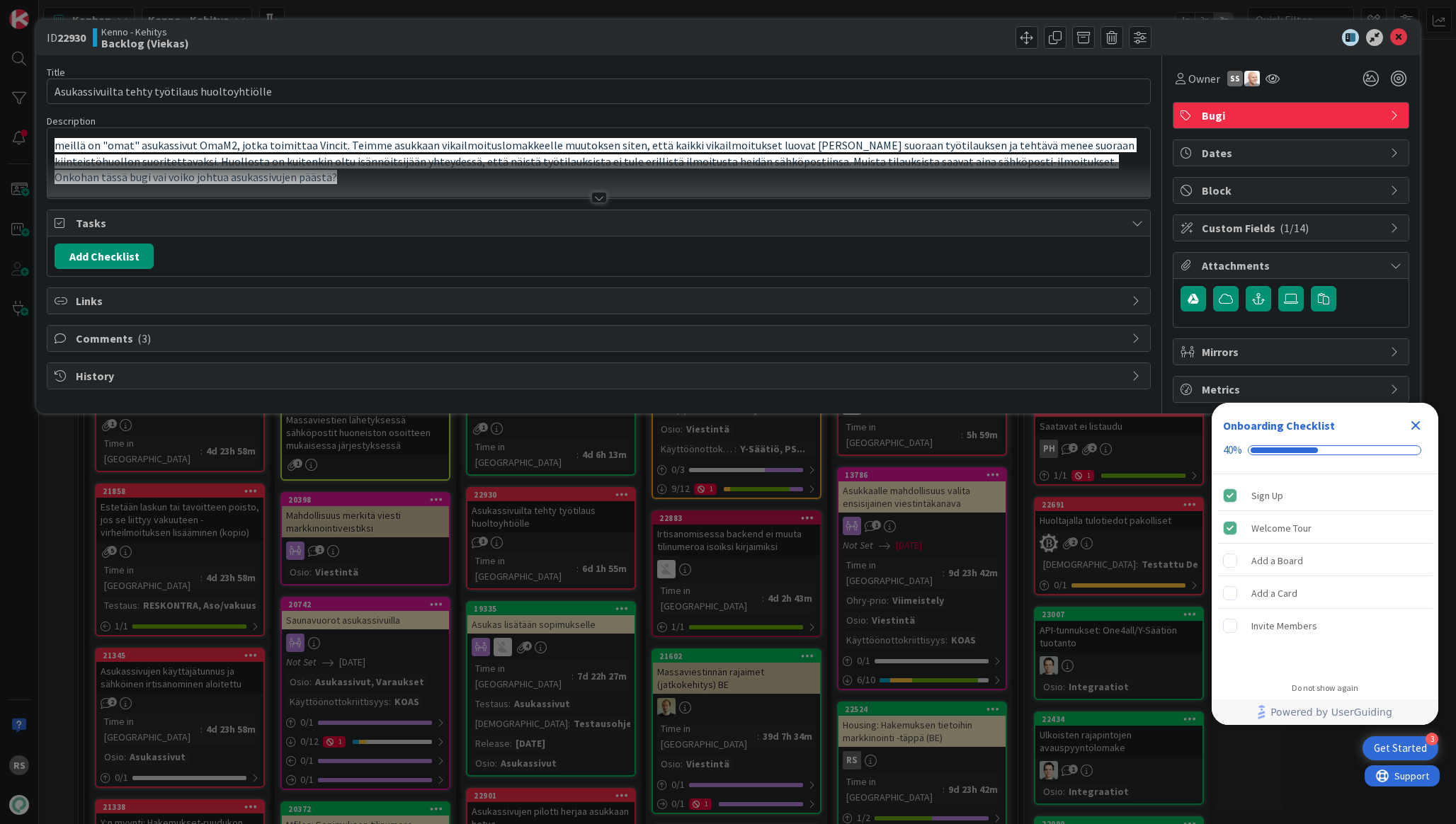
click at [588, 193] on div at bounding box center [598, 180] width 1102 height 36
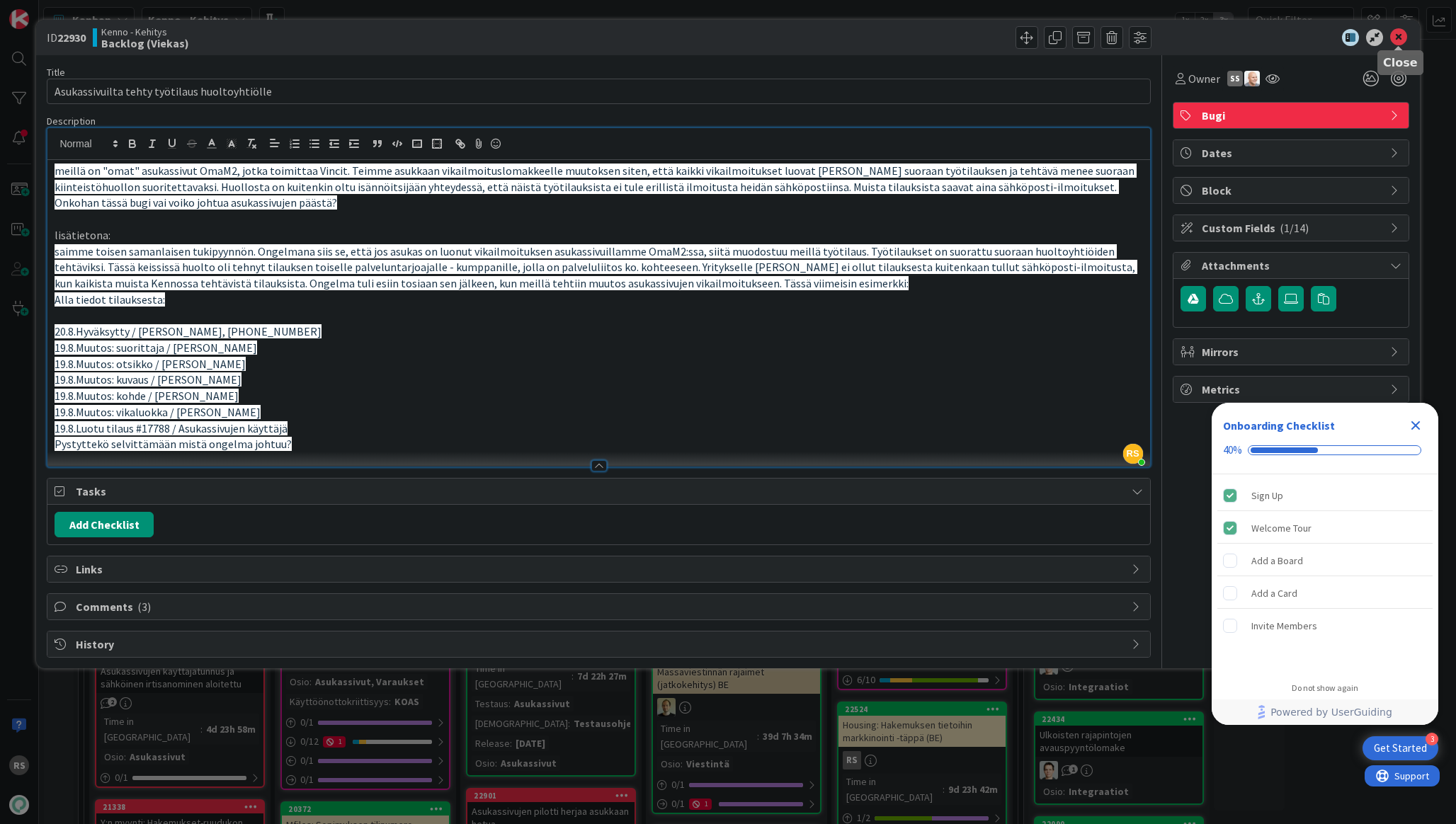
click at [1395, 39] on icon at bounding box center [1399, 38] width 17 height 17
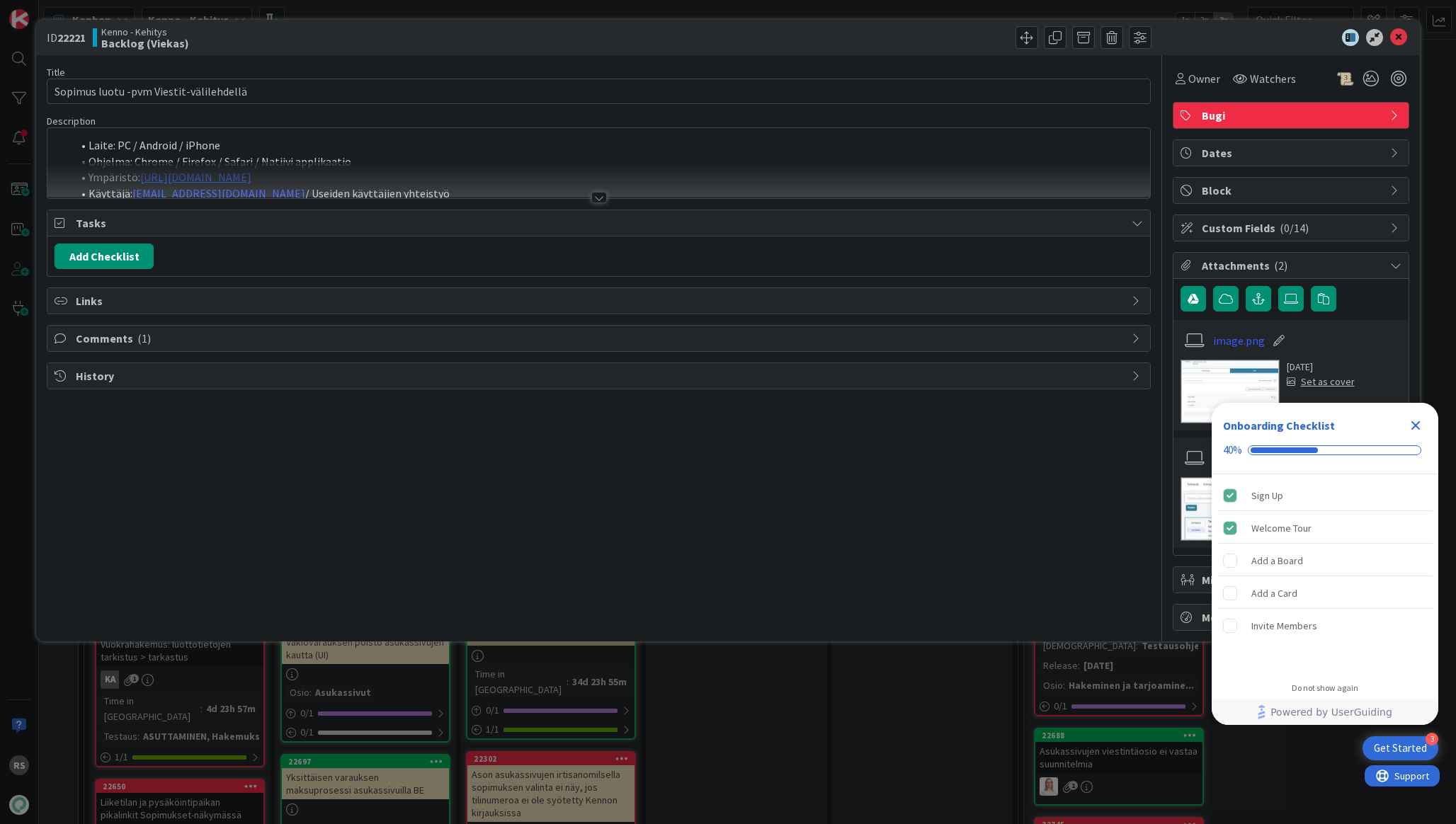
click at [602, 196] on div at bounding box center [599, 197] width 16 height 11
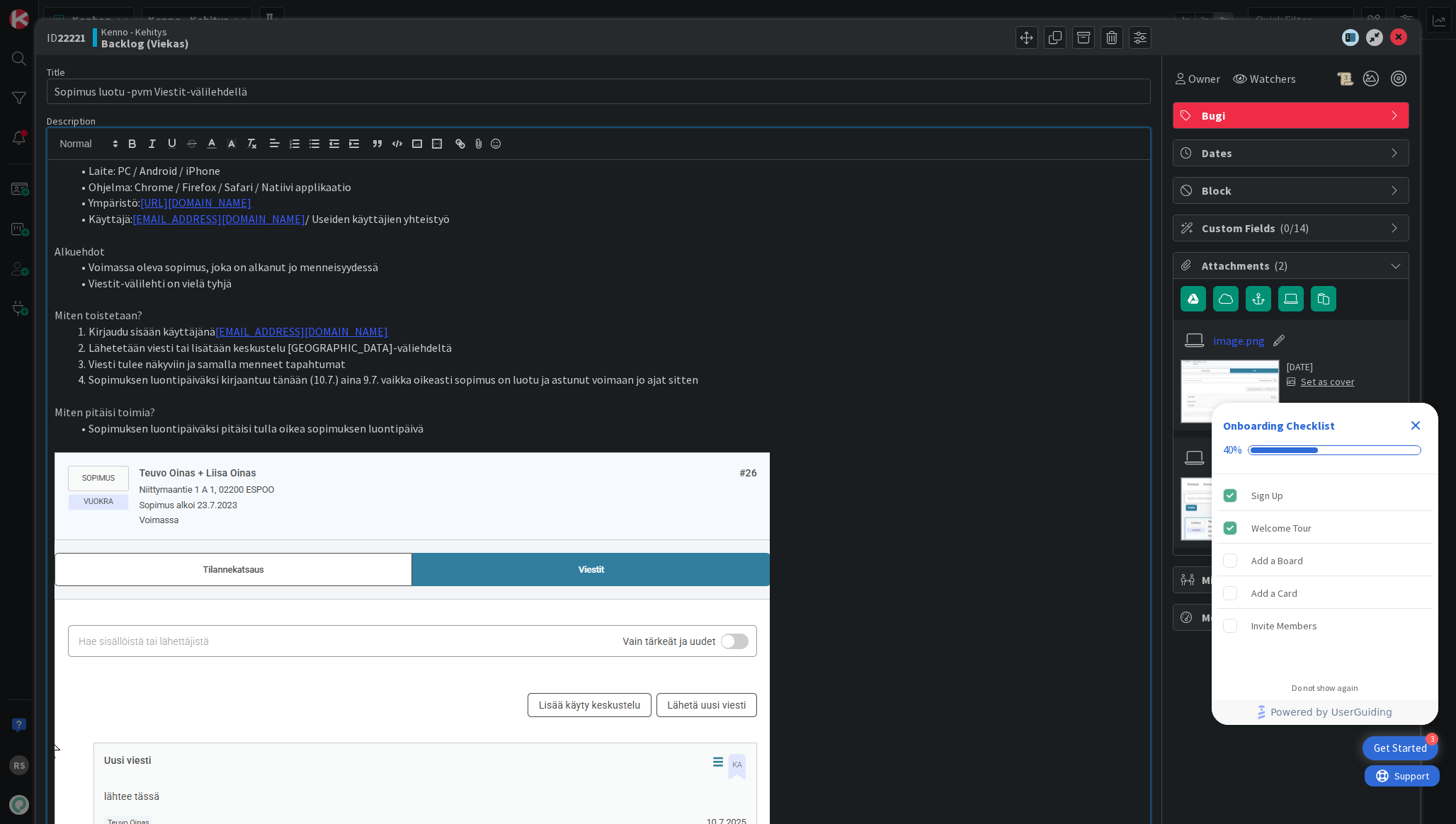
drag, startPoint x: 1234, startPoint y: 110, endPoint x: 873, endPoint y: 262, distance: 391.7
click at [873, 262] on div "Title 39 / 128 Sopimus luotu -pvm Viestit-välilehdellä Description RS [PERSON_N…" at bounding box center [727, 626] width 1362 height 1142
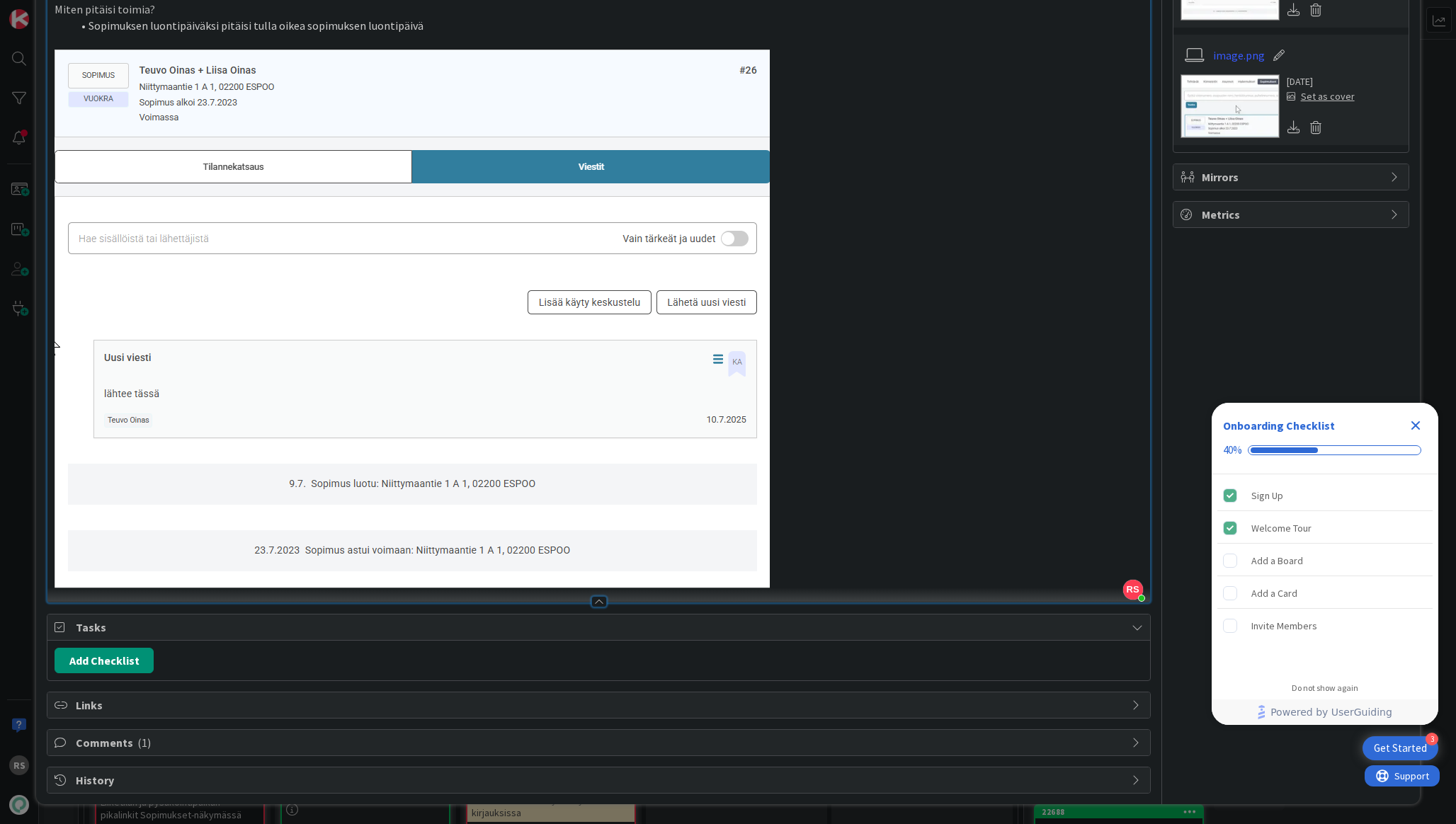
click at [845, 744] on span "Comments ( 1 )" at bounding box center [600, 743] width 1048 height 17
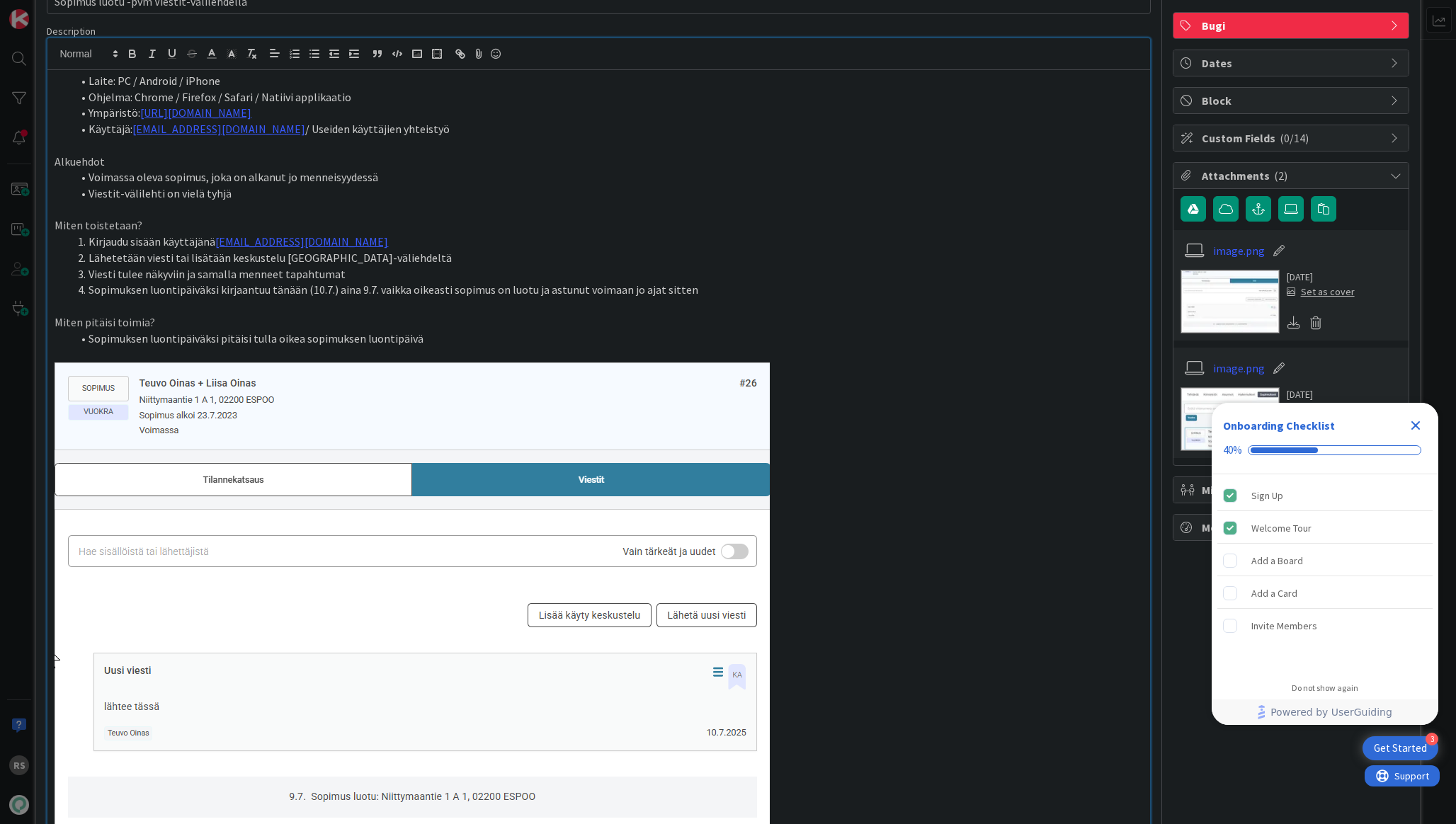
scroll to position [0, 0]
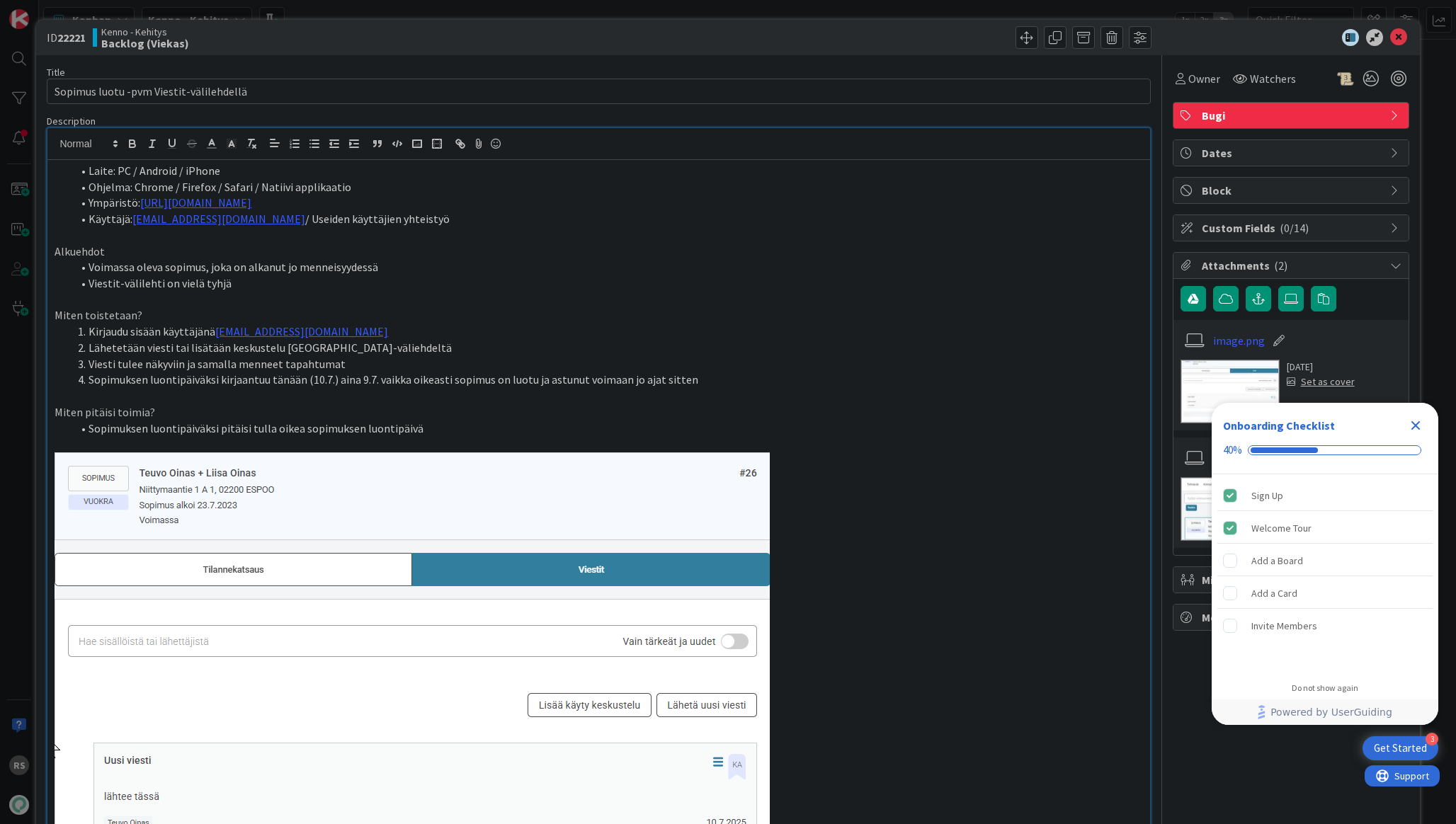
click at [1403, 33] on icon at bounding box center [1399, 38] width 17 height 17
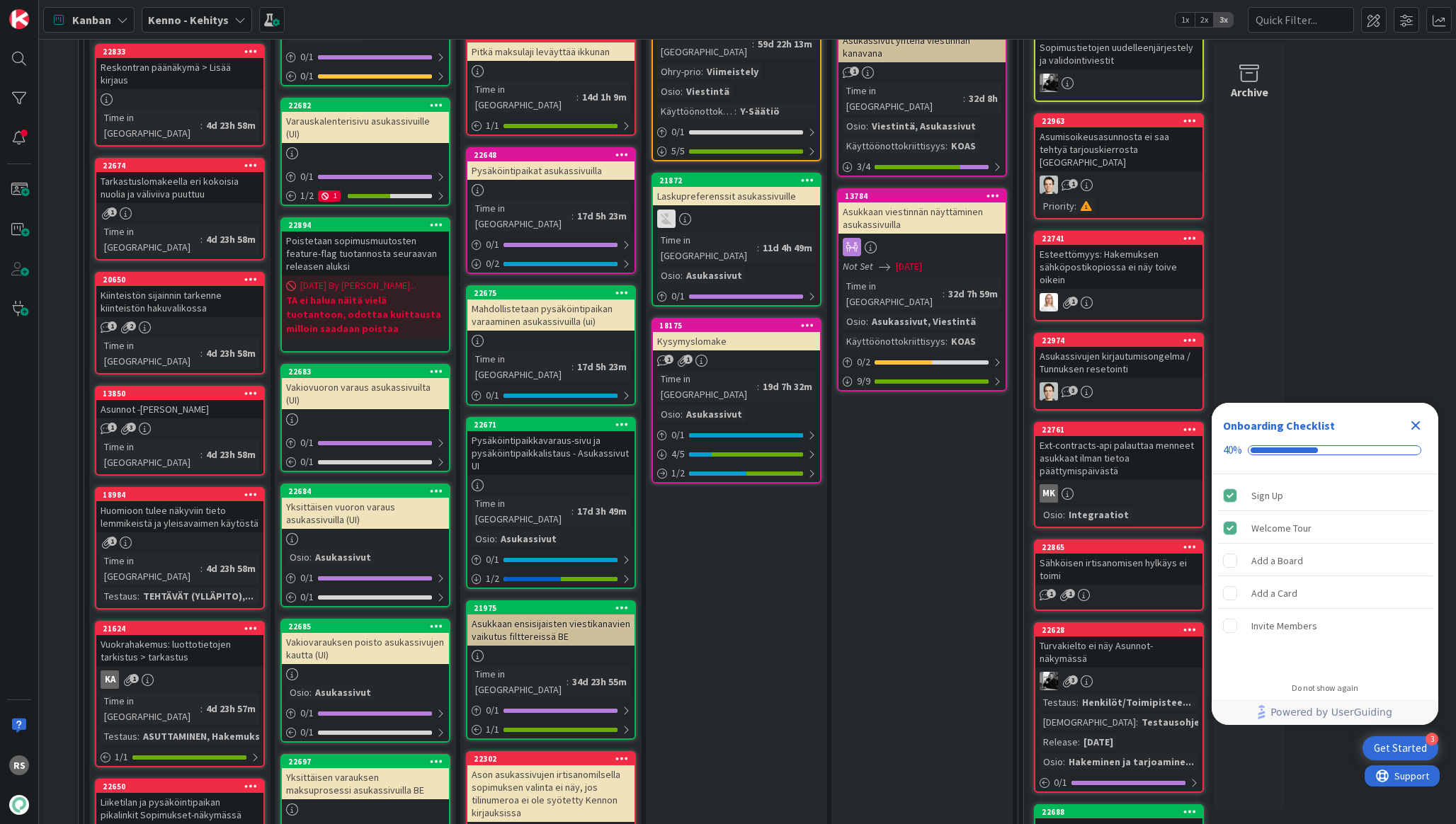
click at [581, 765] on div "Ason asukassivujen irtisanomilsella sopimuksen valinta ei näy, jos tilinumeroa …" at bounding box center [551, 793] width 167 height 56
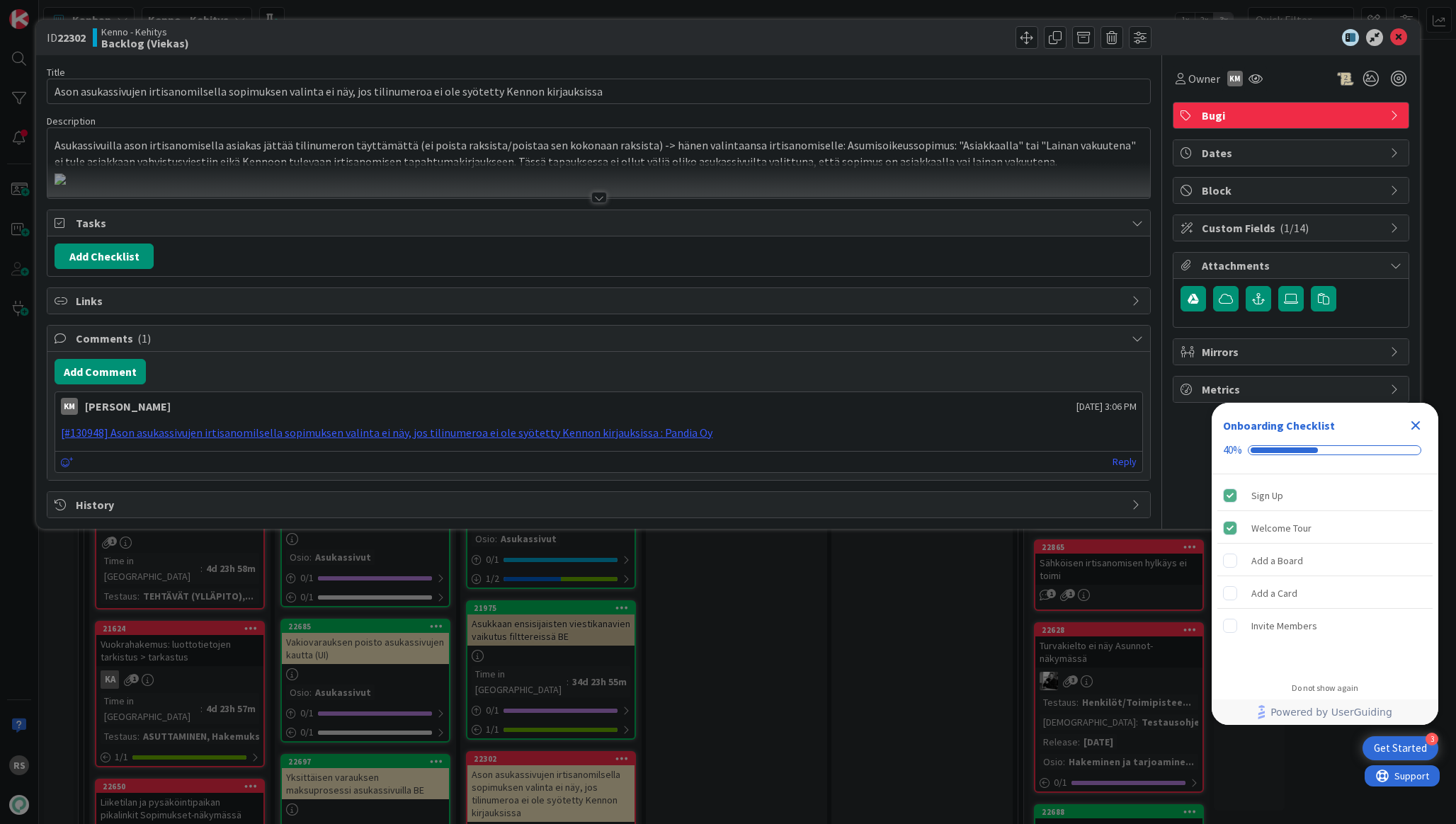
click at [593, 201] on div at bounding box center [599, 197] width 16 height 11
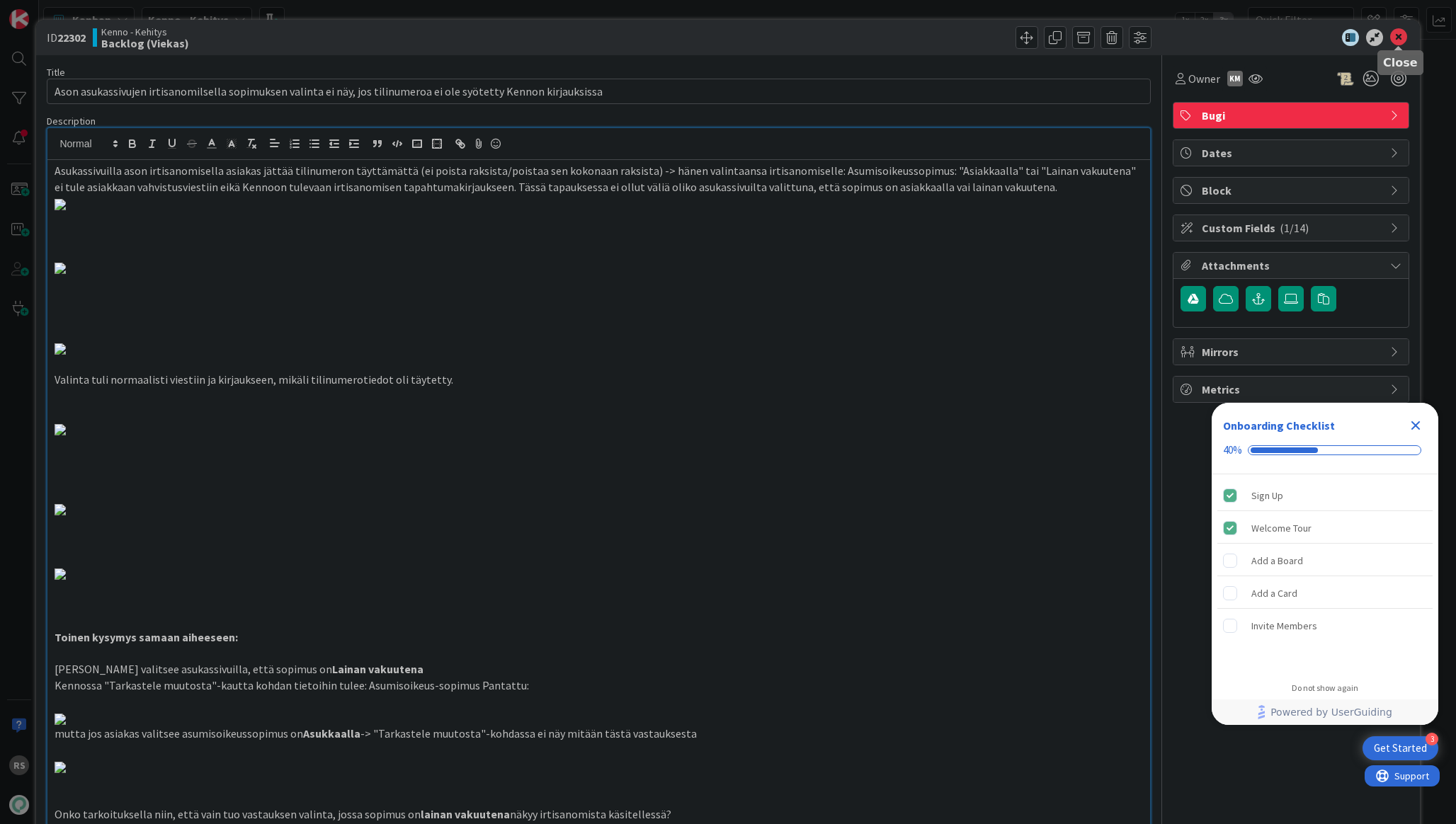
click at [1391, 39] on icon at bounding box center [1399, 38] width 17 height 17
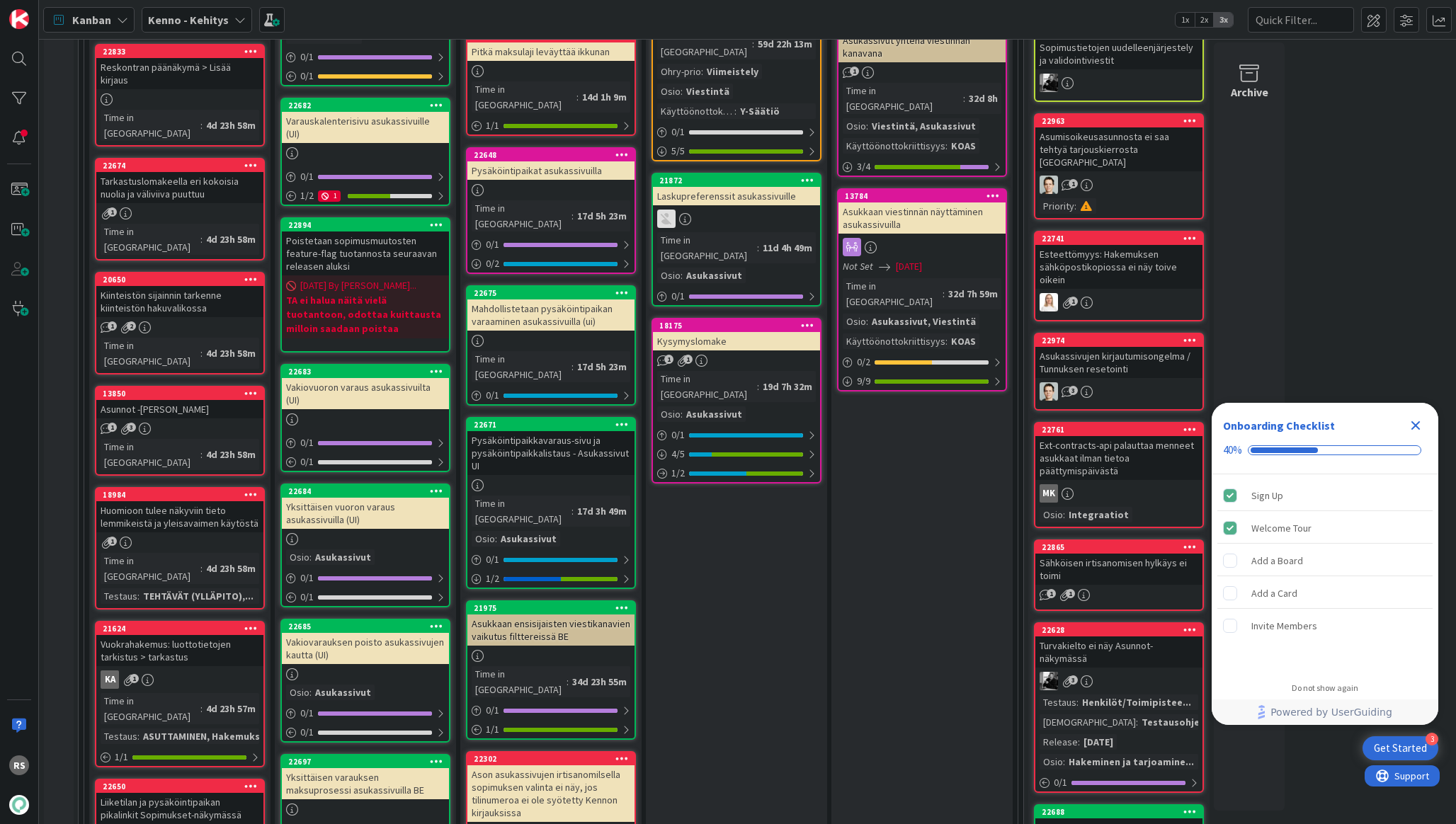
click at [581, 615] on div "Asukkaan ensisijaisten viestikanavien vaikutus filttereissä BE" at bounding box center [551, 630] width 167 height 31
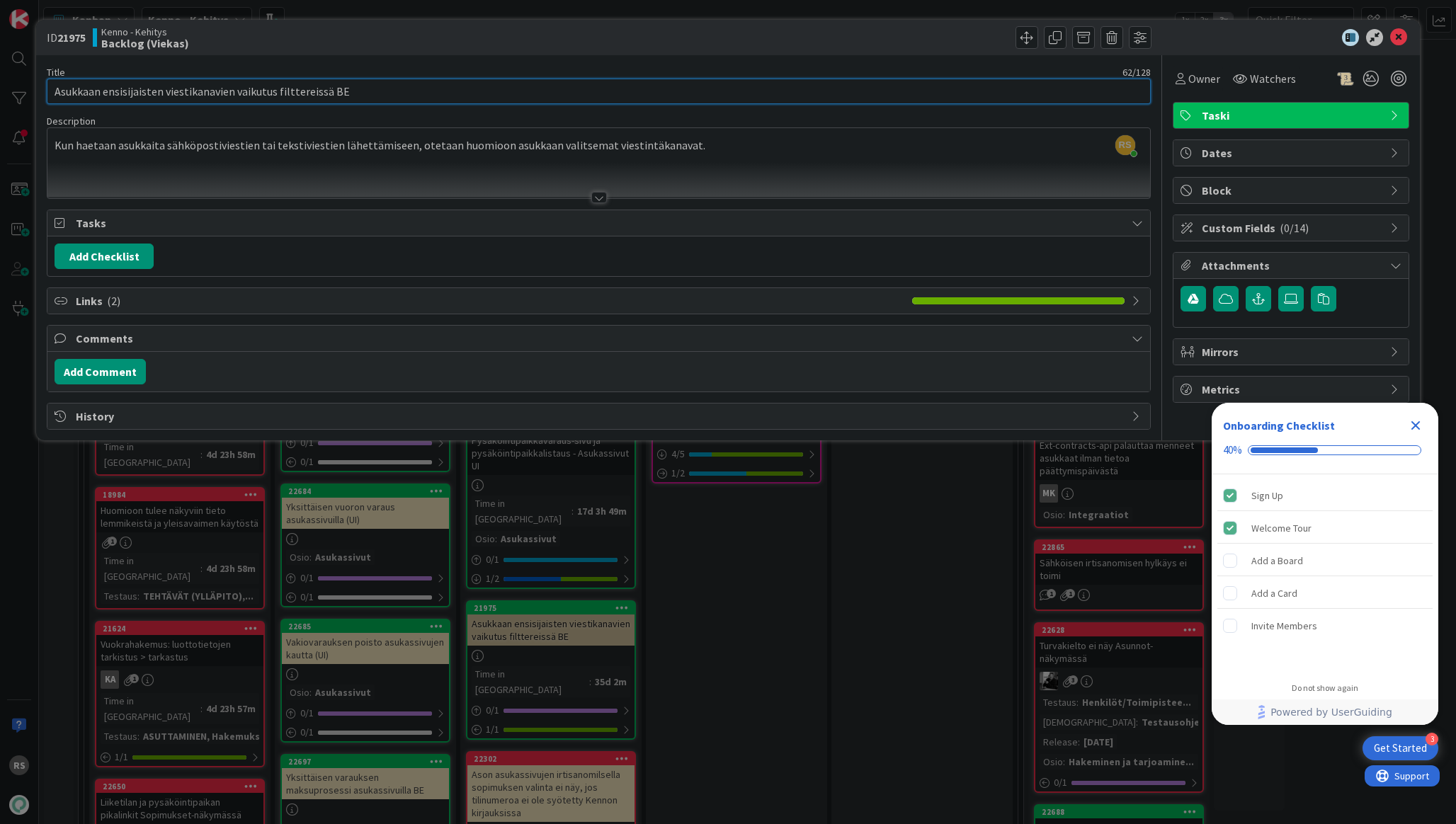
click at [576, 102] on input "Asukkaan ensisijaisten viestikanavien vaikutus filttereissä BE" at bounding box center [598, 91] width 1104 height 25
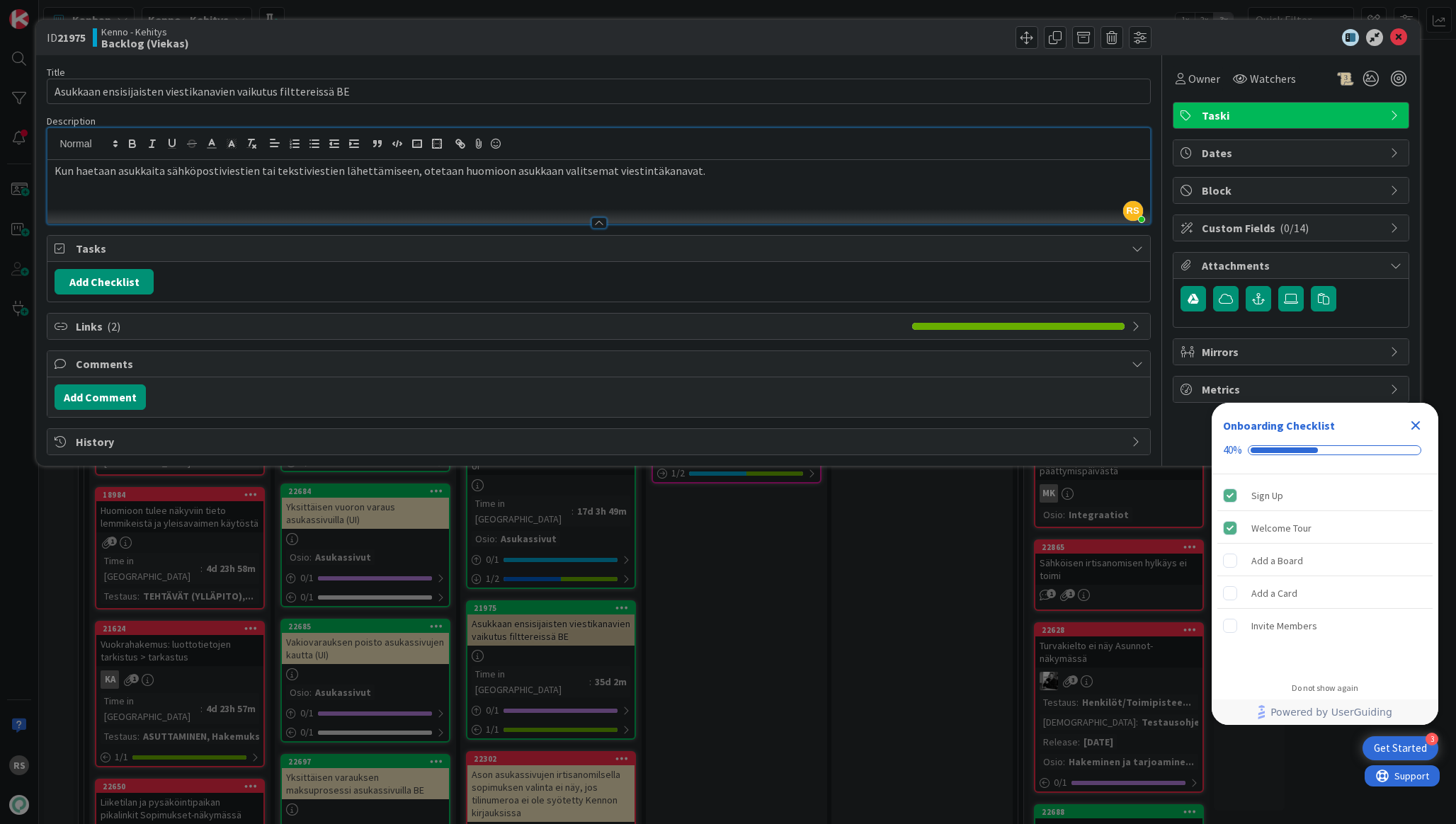
click at [681, 140] on div "RS [PERSON_NAME] just joined Kun haetaan asukkaita sähköpostiviestien tai tekst…" at bounding box center [598, 176] width 1102 height 95
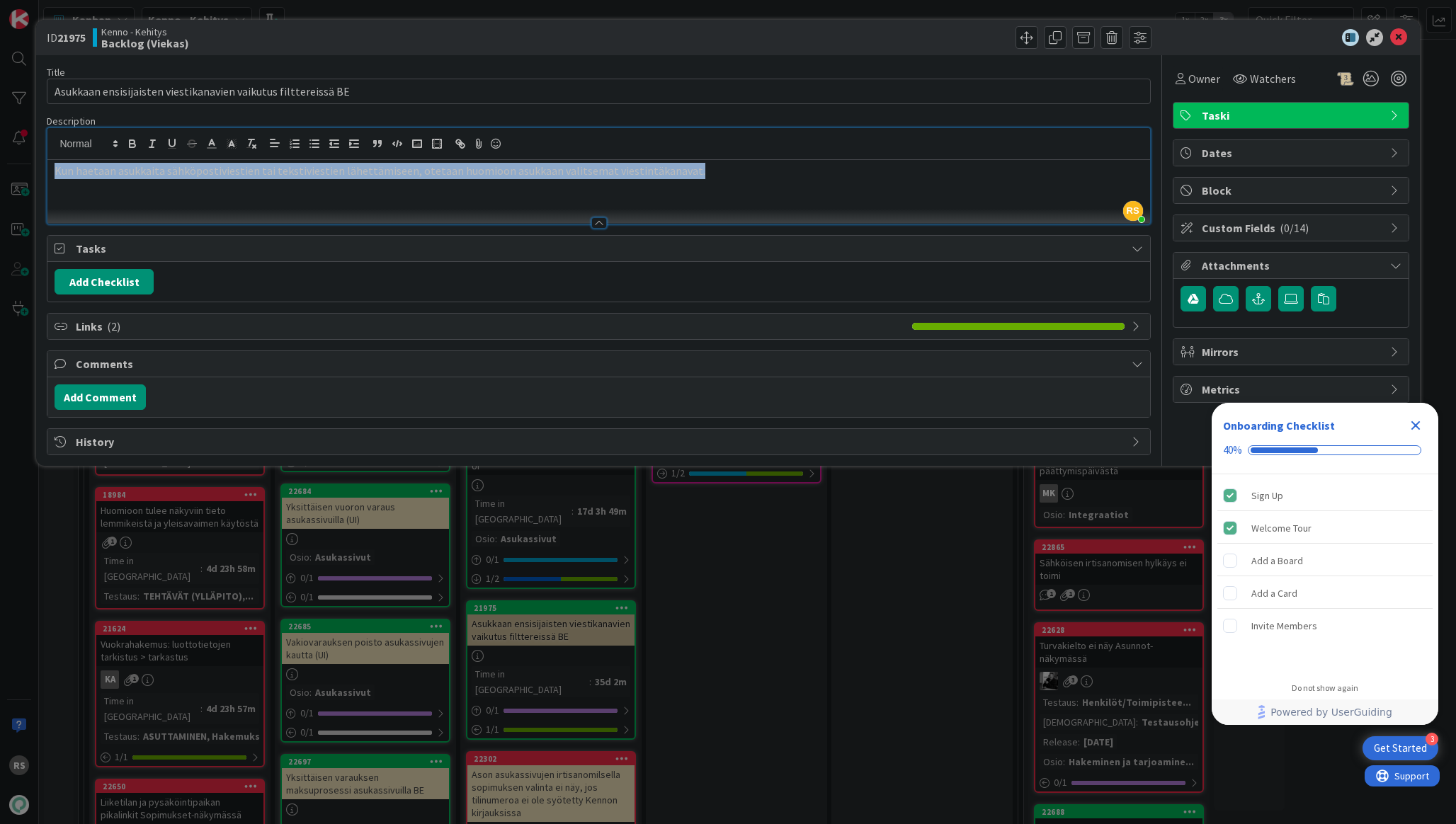
copy p "Kun haetaan asukkaita sähköpostiviestien tai tekstiviestien lähettämiseen, otet…"
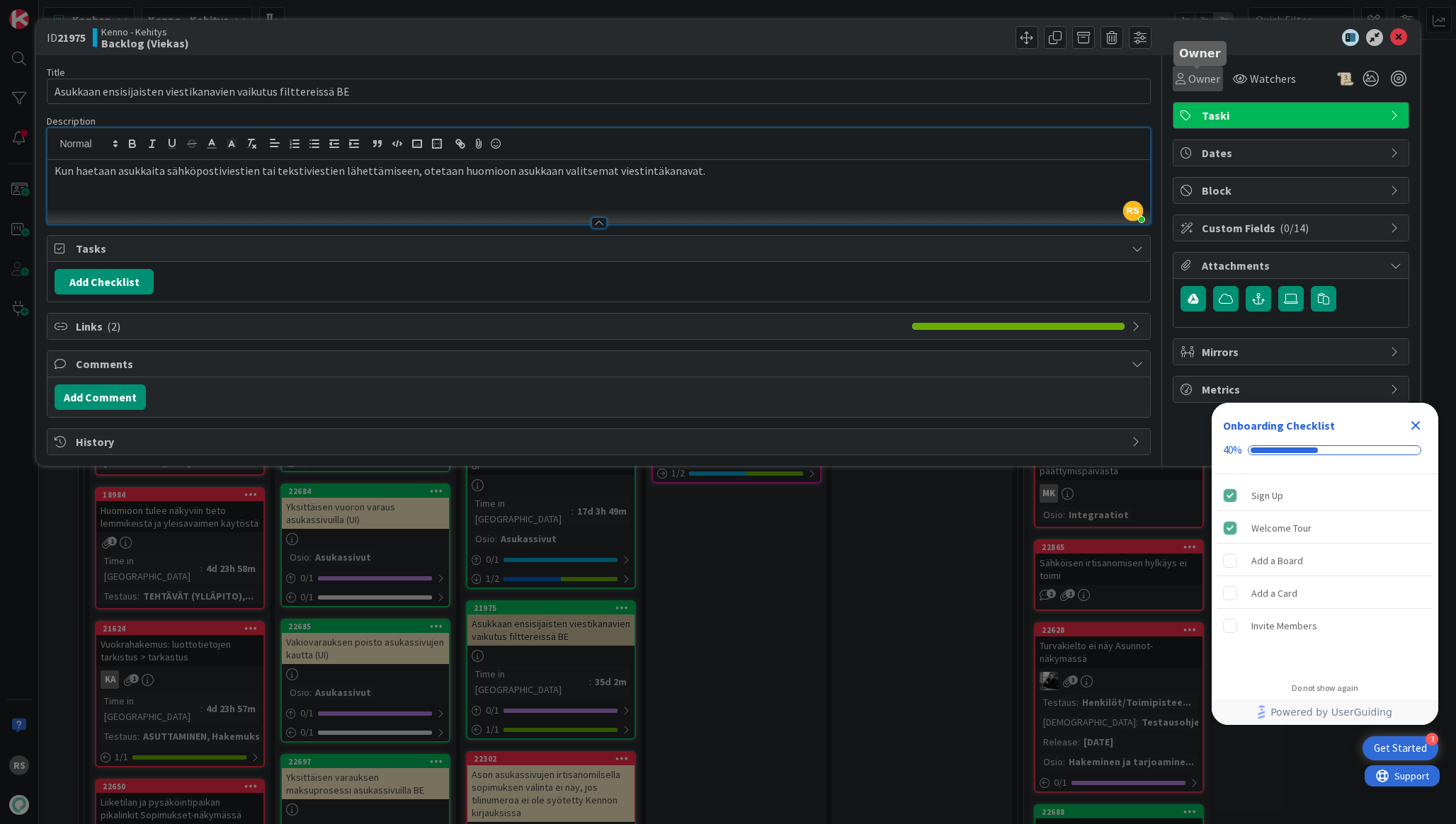
click at [1209, 80] on span "Owner" at bounding box center [1204, 79] width 32 height 17
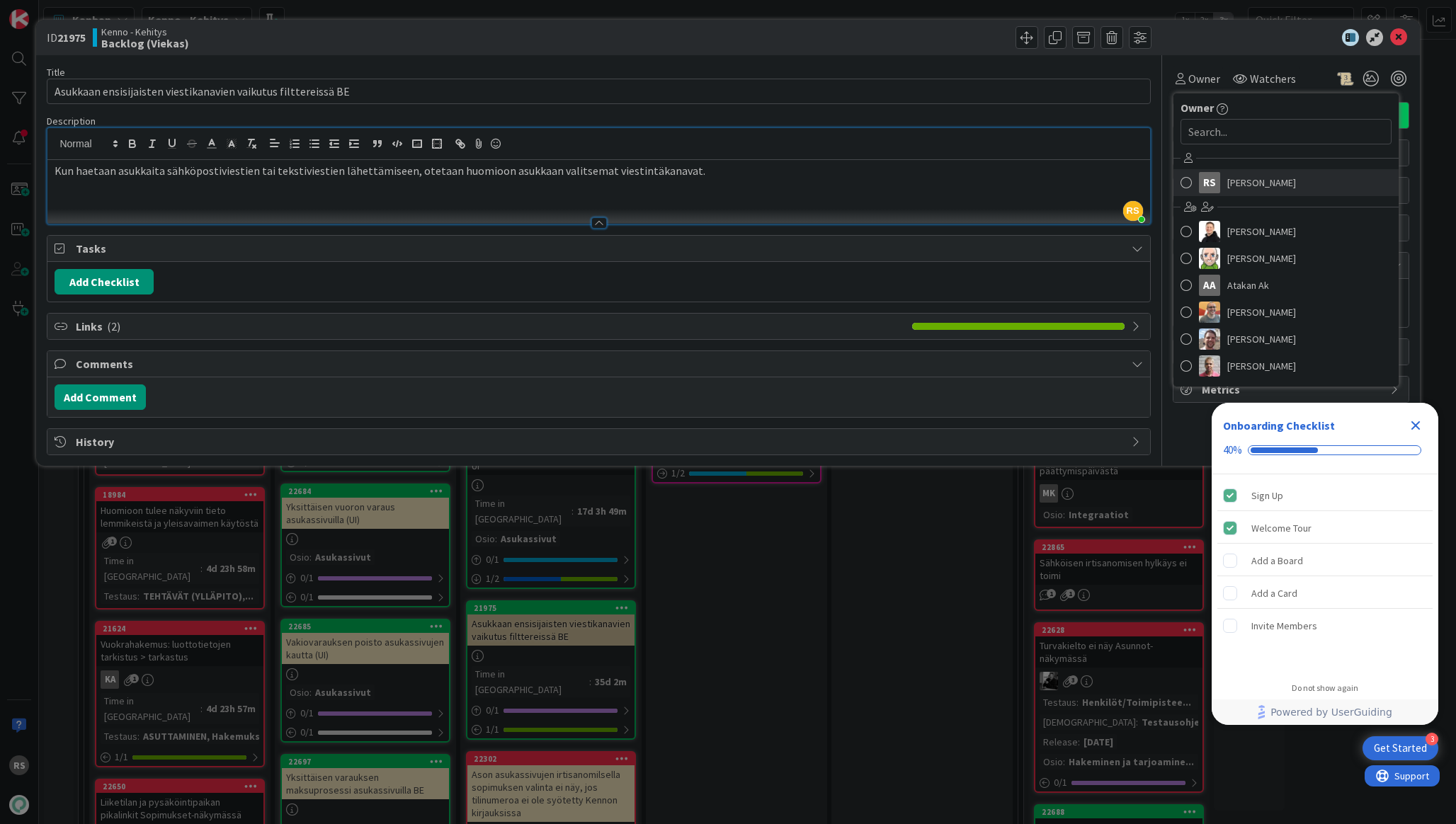
click at [1243, 189] on span "[PERSON_NAME]" at bounding box center [1261, 183] width 68 height 22
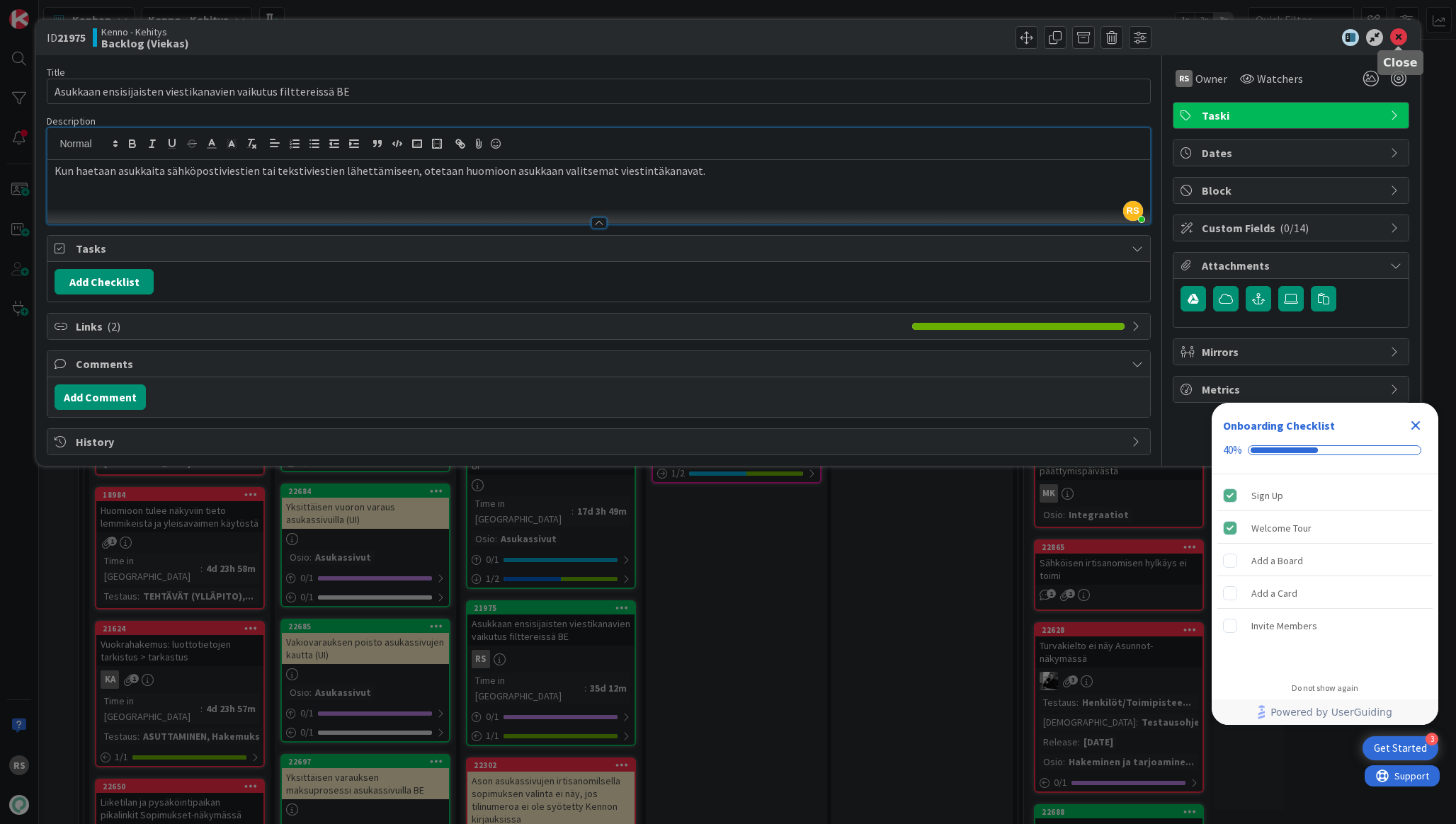
click at [1402, 41] on icon at bounding box center [1399, 38] width 17 height 17
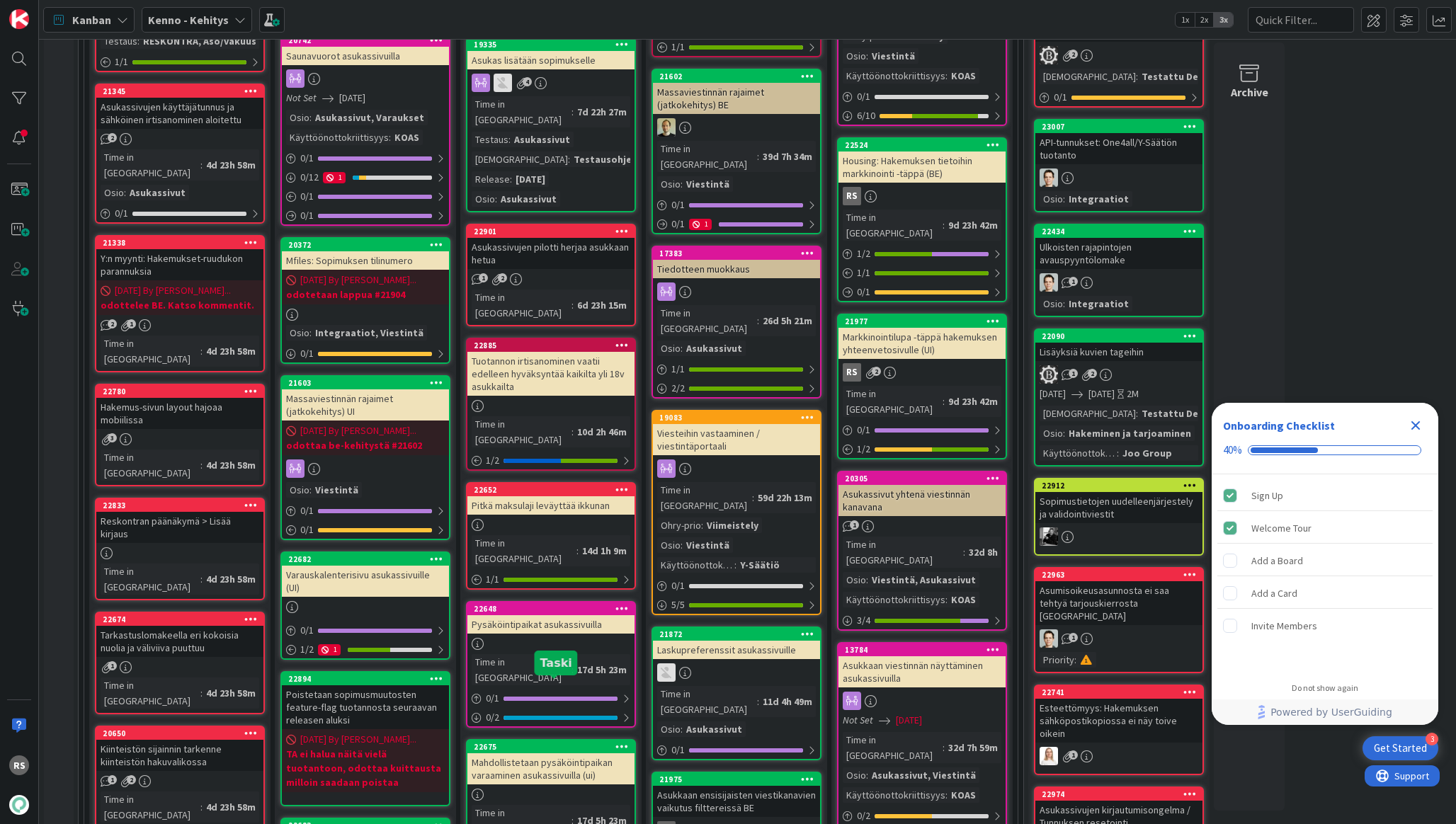
scroll to position [1219, 0]
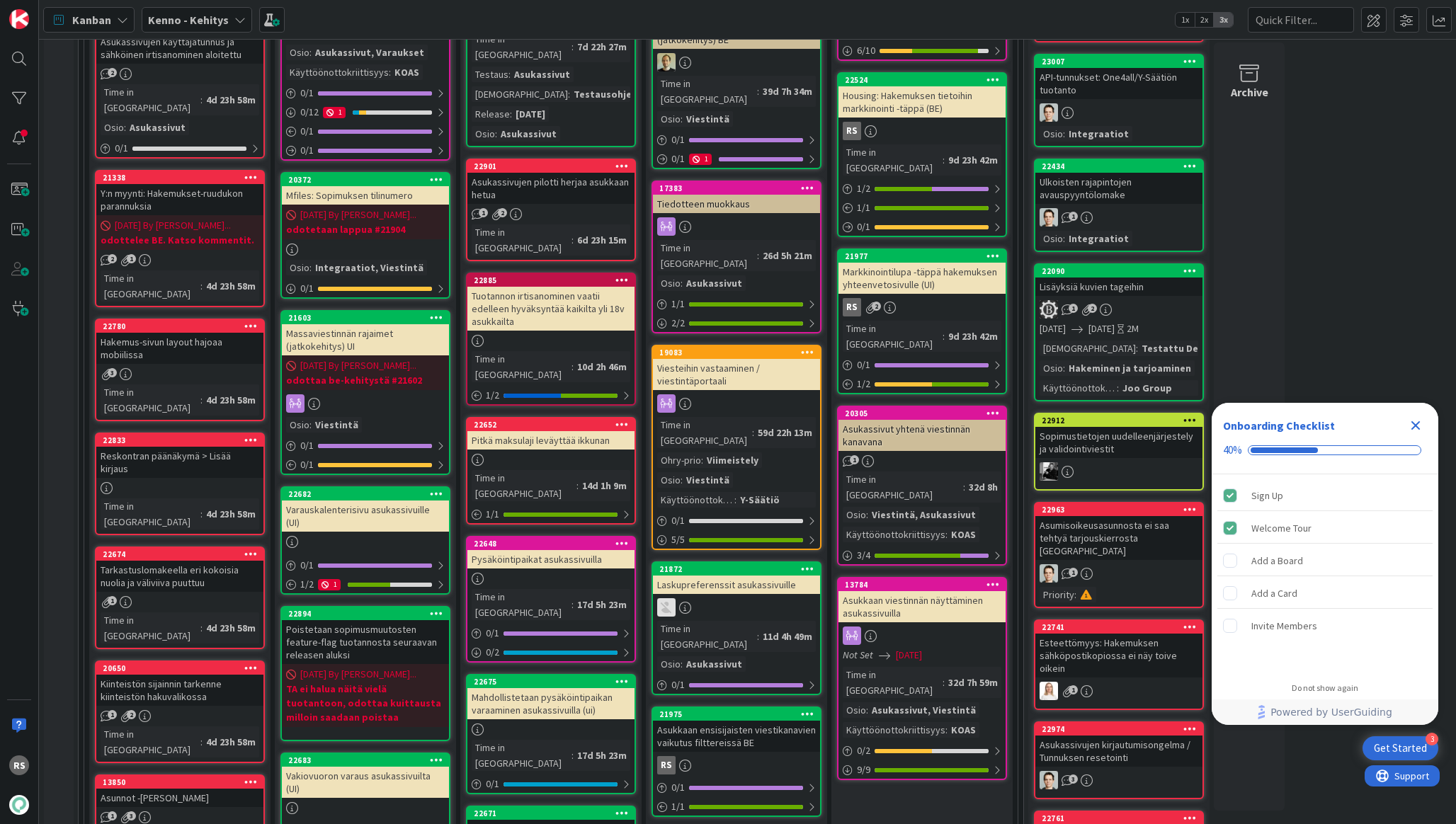
click at [587, 688] on div "Mahdollistetaan pysäköintipaikan varaaminen asukassivuilla (ui)" at bounding box center [551, 704] width 167 height 31
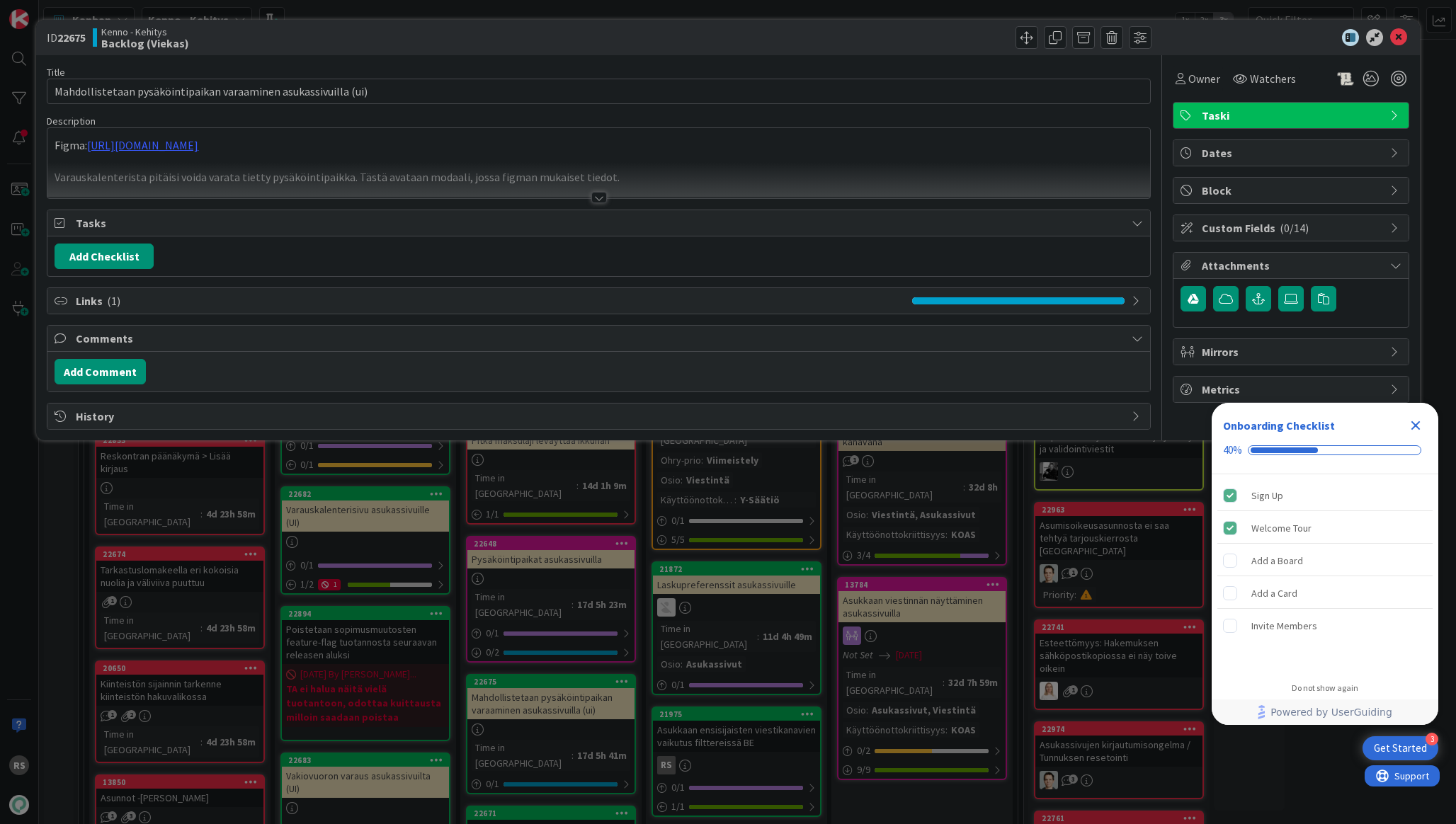
click at [597, 198] on div at bounding box center [599, 197] width 16 height 11
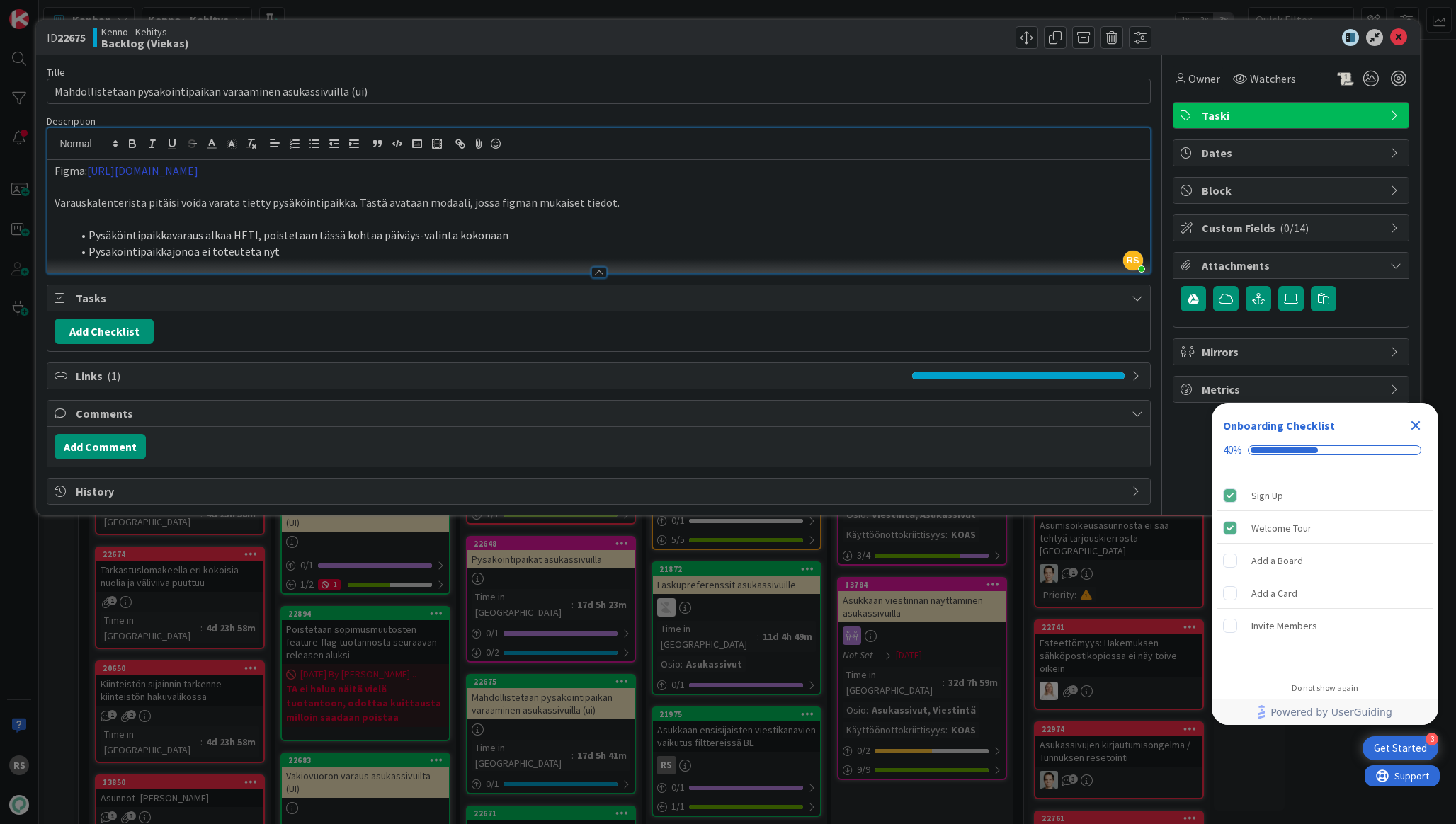
click at [198, 165] on link "[URL][DOMAIN_NAME]" at bounding box center [143, 171] width 111 height 14
click at [387, 194] on link "[URL][DOMAIN_NAME]" at bounding box center [338, 197] width 97 height 18
